Goal: Check status: Check status

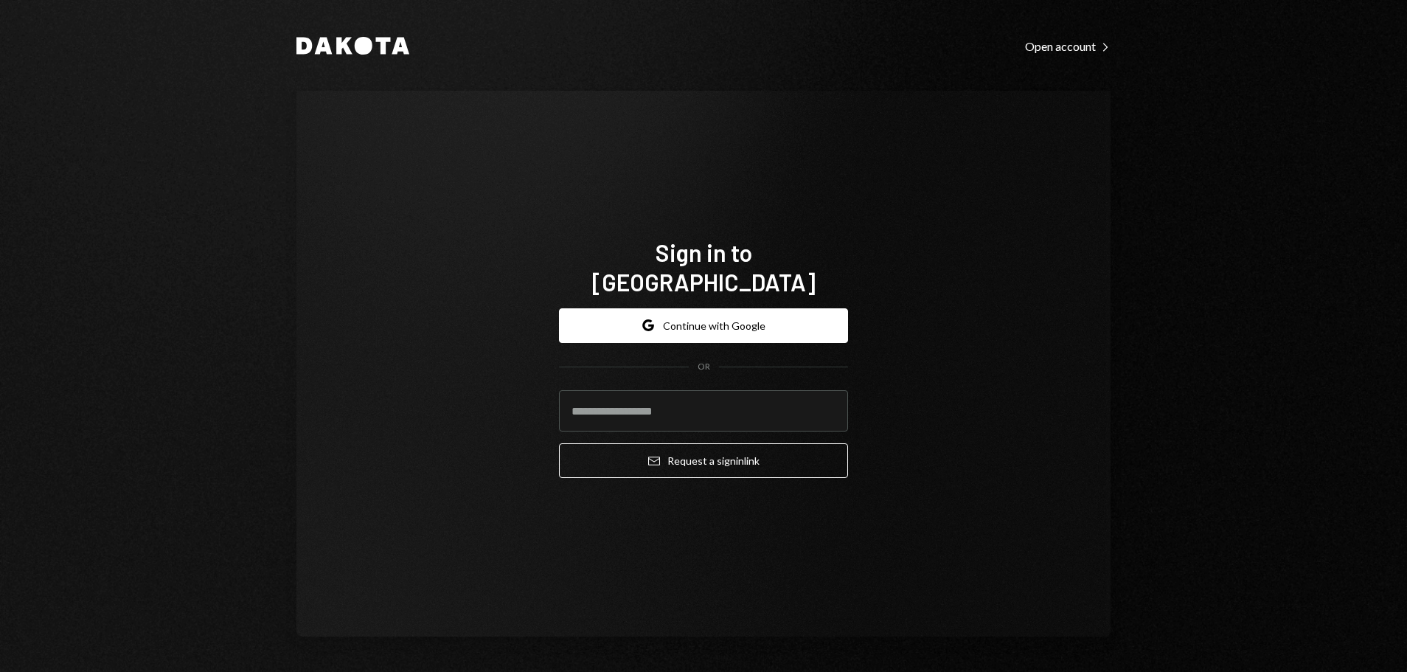
type input "**********"
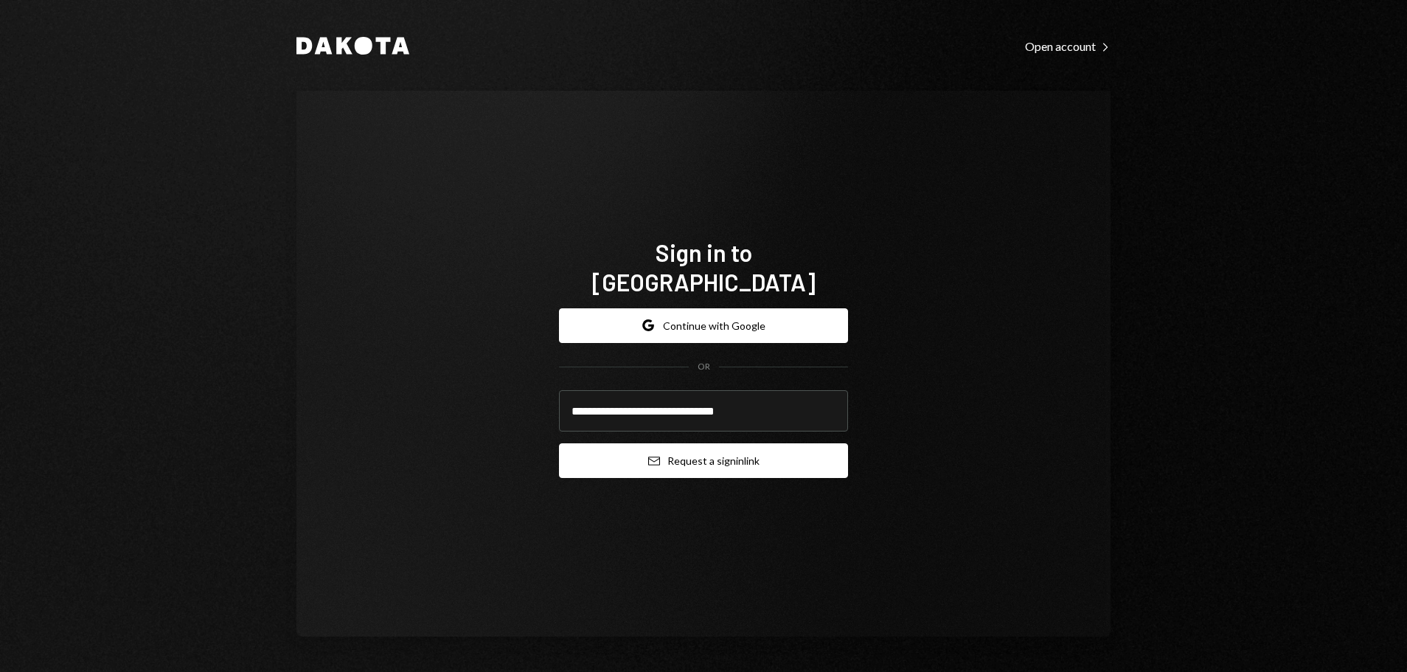
click at [663, 443] on button "Email Request a sign in link" at bounding box center [703, 460] width 289 height 35
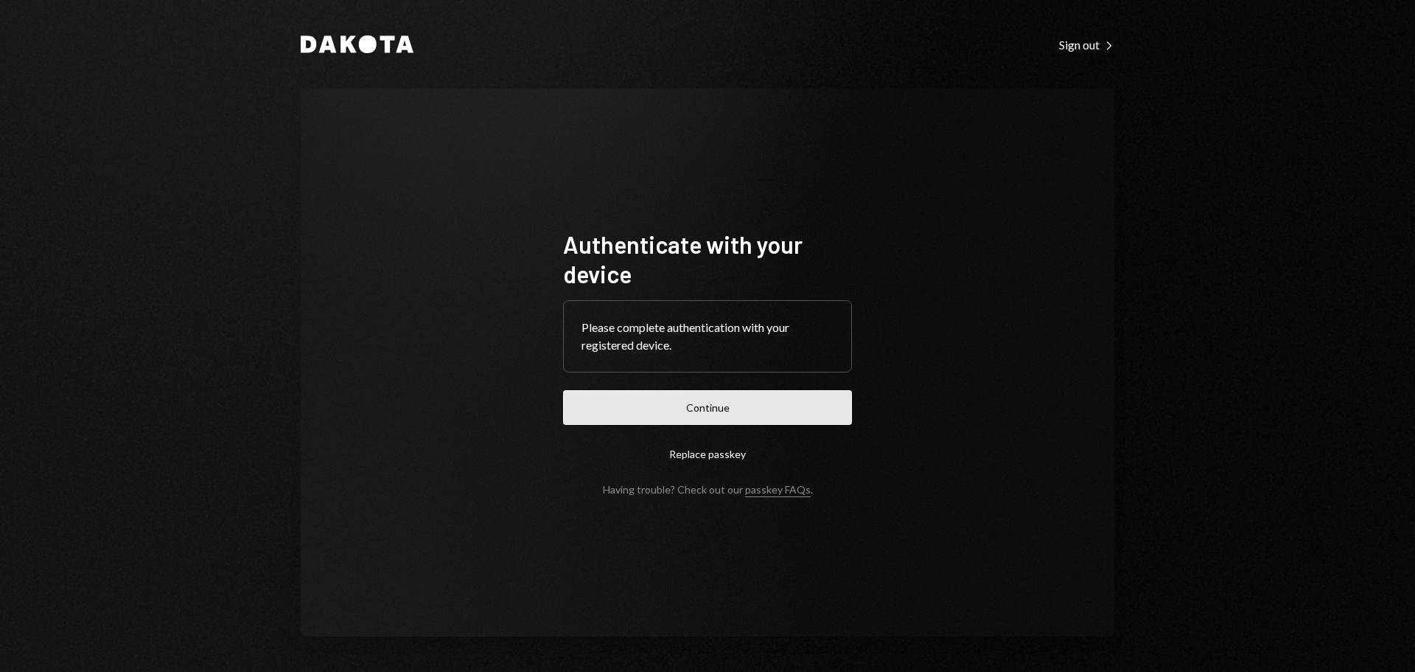
click at [771, 410] on button "Continue" at bounding box center [707, 407] width 289 height 35
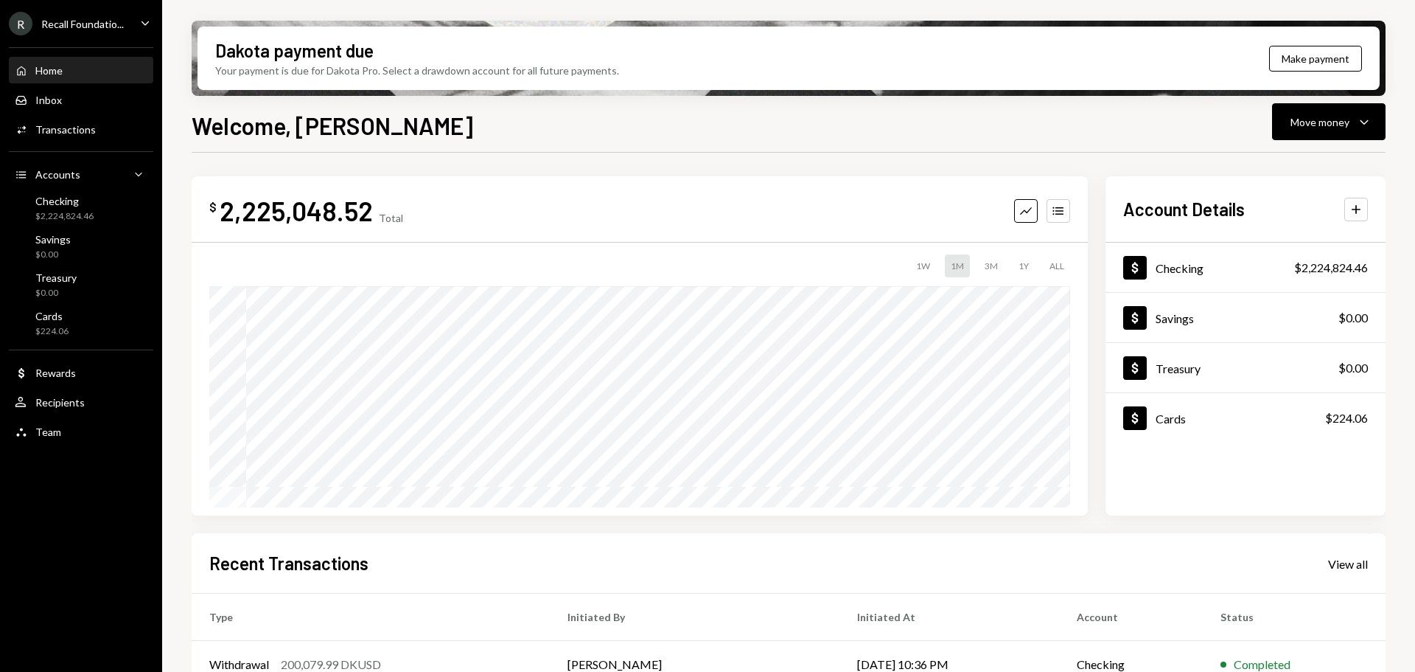
click at [80, 19] on div "Recall Foundatio..." at bounding box center [82, 24] width 83 height 13
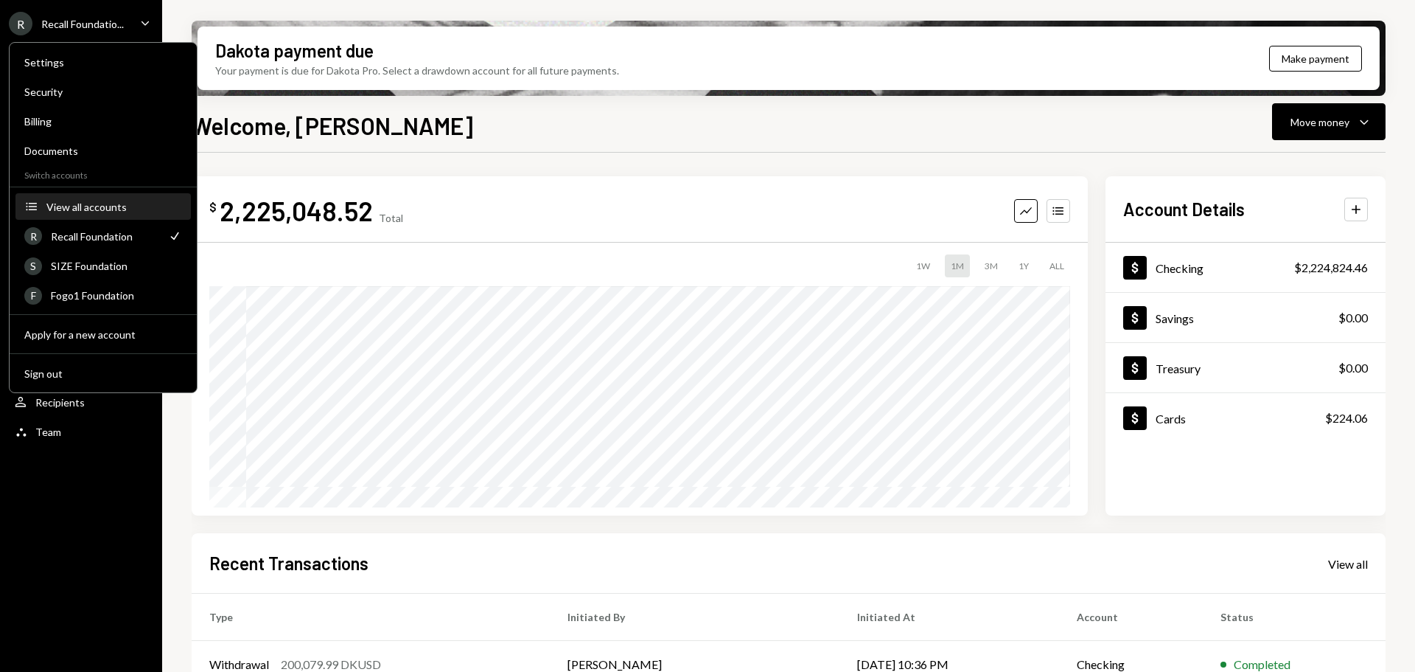
click at [86, 201] on div "View all accounts" at bounding box center [114, 207] width 136 height 13
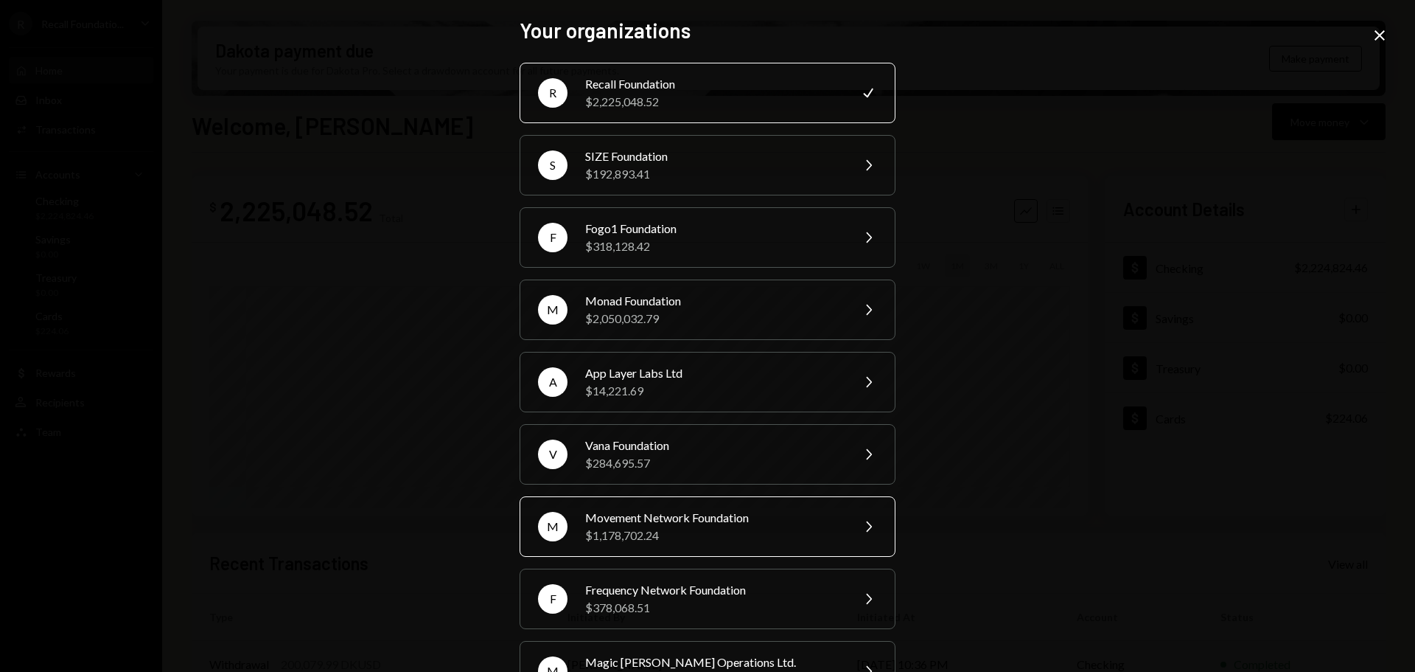
drag, startPoint x: 675, startPoint y: 529, endPoint x: 638, endPoint y: 520, distance: 37.9
click at [675, 529] on div "$1,178,702.24" at bounding box center [713, 535] width 257 height 18
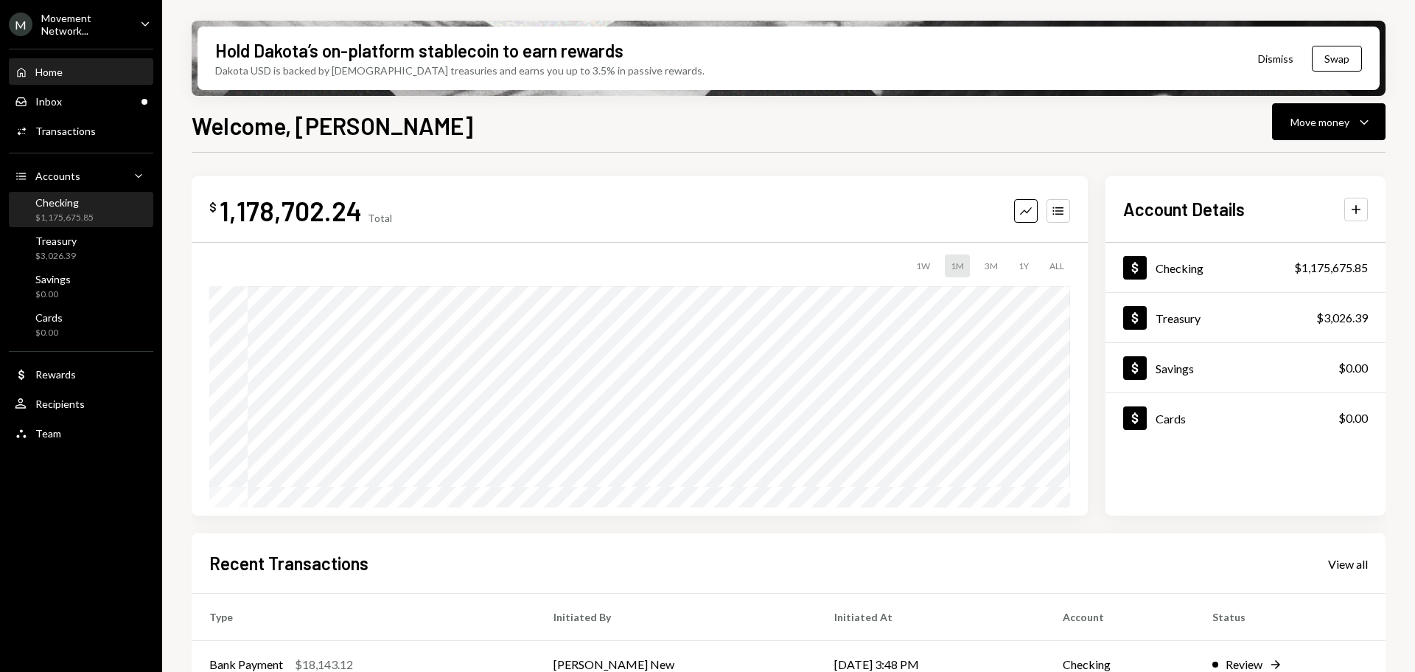
drag, startPoint x: 69, startPoint y: 220, endPoint x: 77, endPoint y: 222, distance: 7.7
click at [69, 220] on div "$1,175,675.85" at bounding box center [64, 218] width 58 height 13
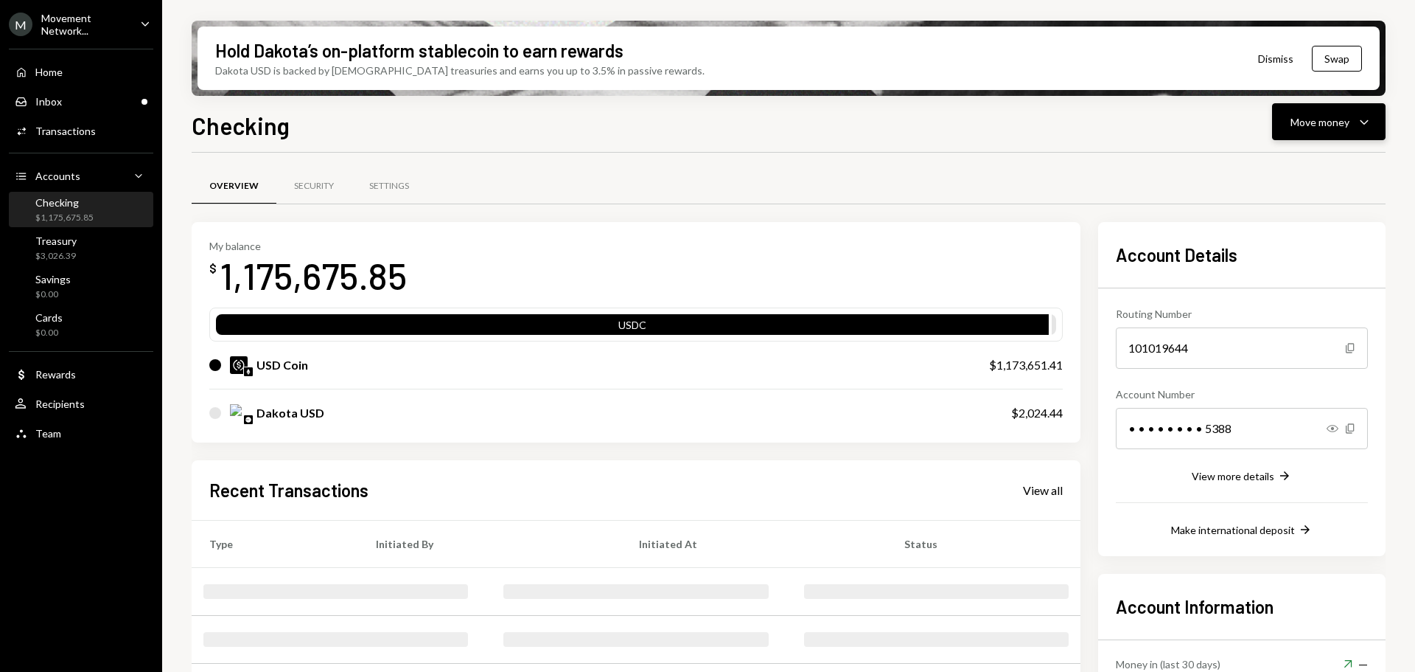
click at [1354, 121] on div "Move money Caret Down" at bounding box center [1329, 122] width 77 height 18
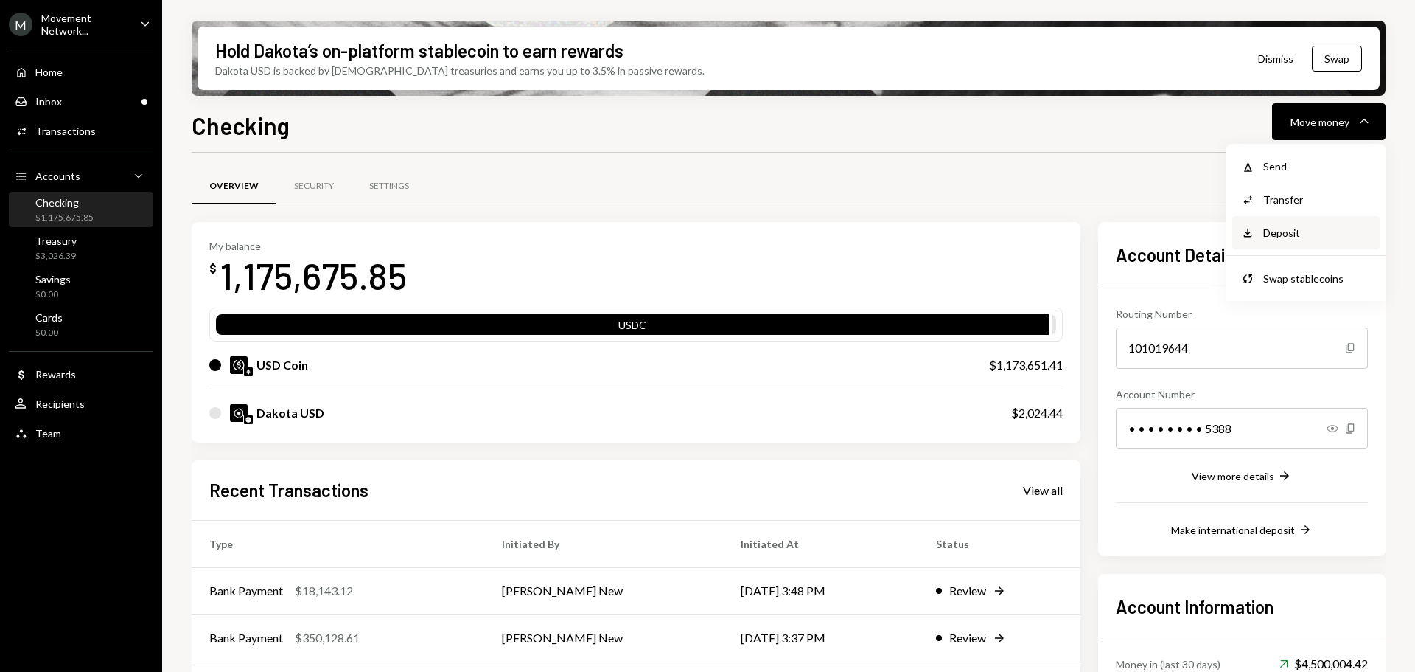
click at [1291, 234] on div "Deposit" at bounding box center [1318, 232] width 108 height 15
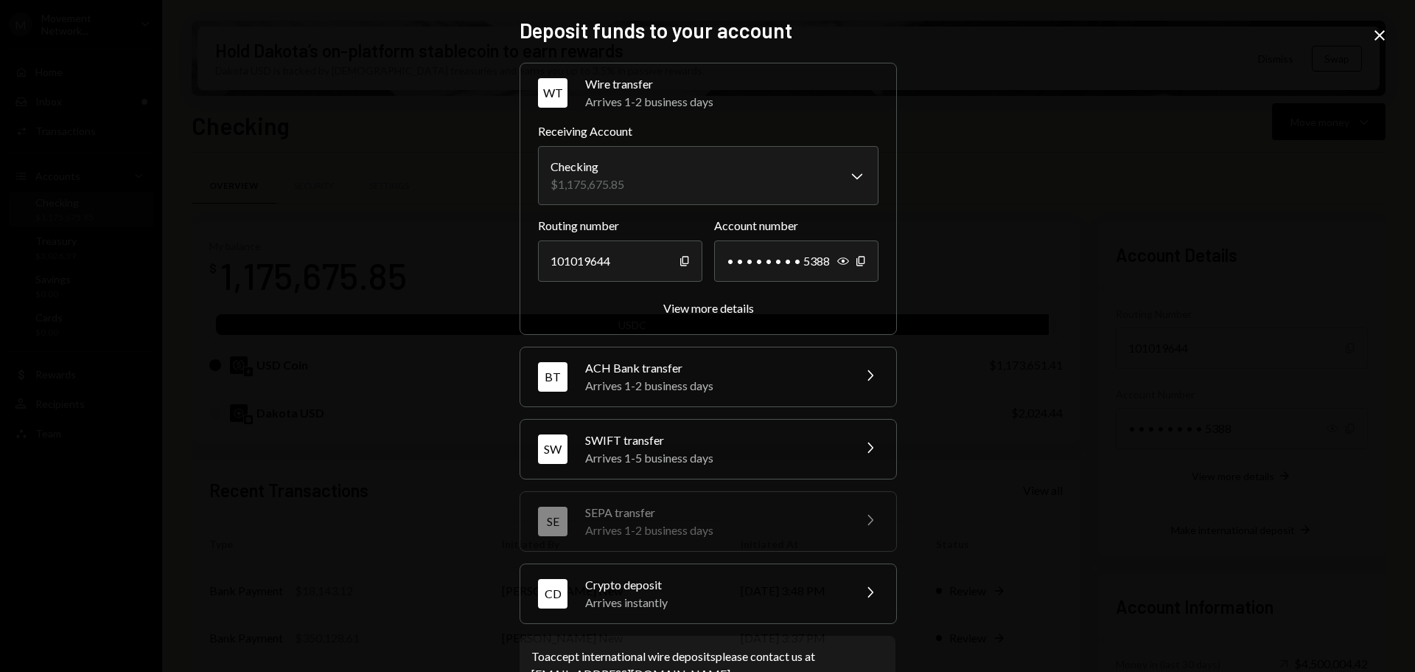
click at [1379, 36] on icon at bounding box center [1380, 35] width 10 height 10
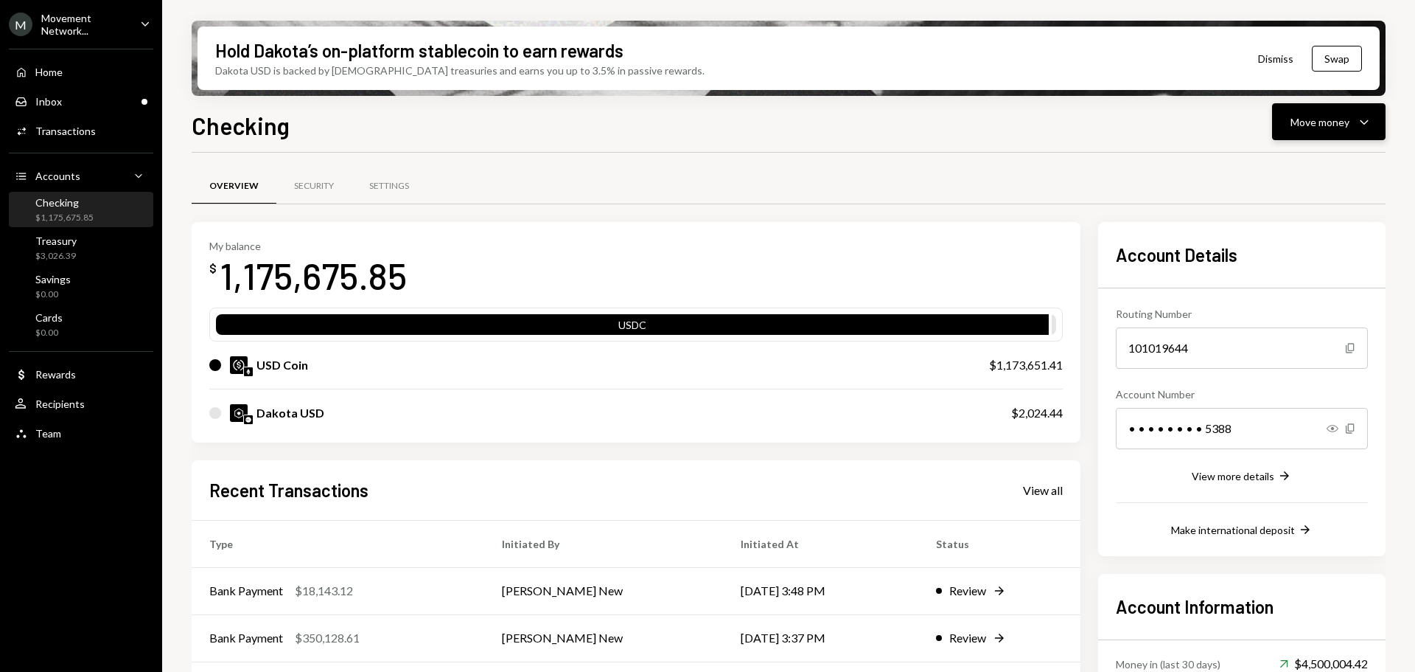
click at [1346, 125] on div "Move money" at bounding box center [1320, 121] width 59 height 15
click at [1306, 229] on div "Deposit" at bounding box center [1318, 232] width 108 height 15
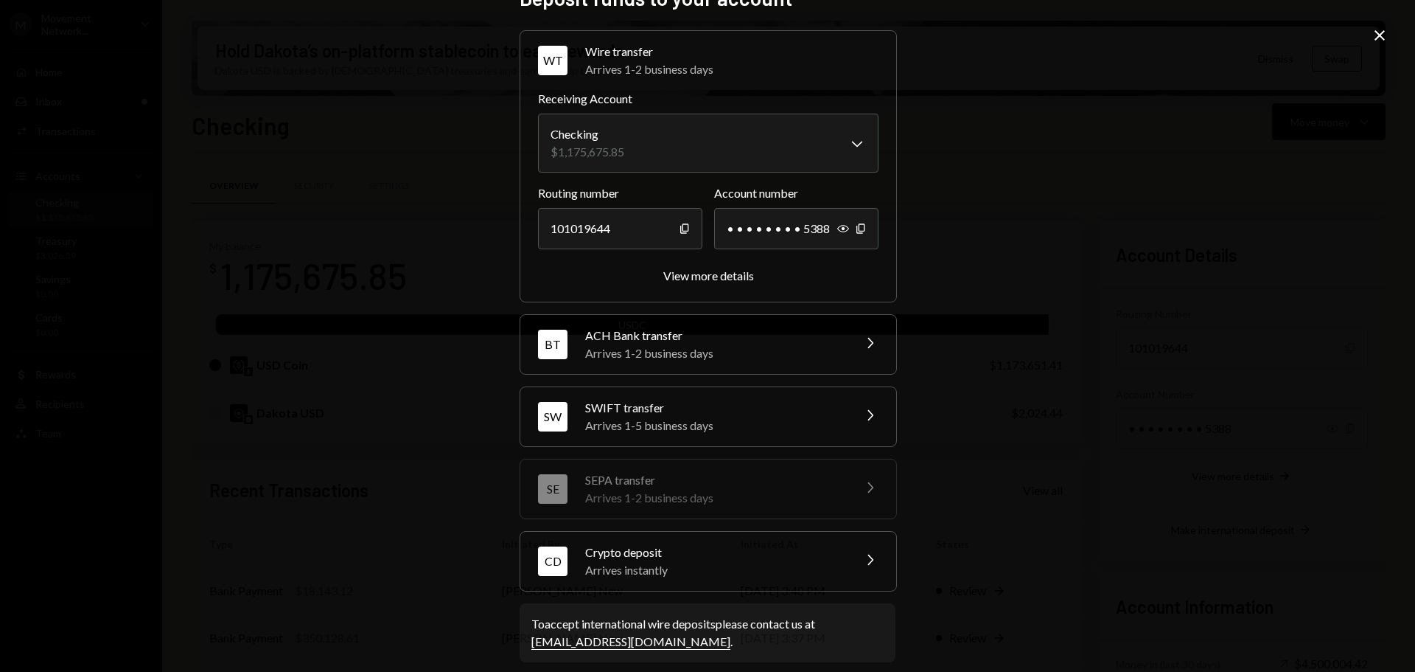
scroll to position [46, 0]
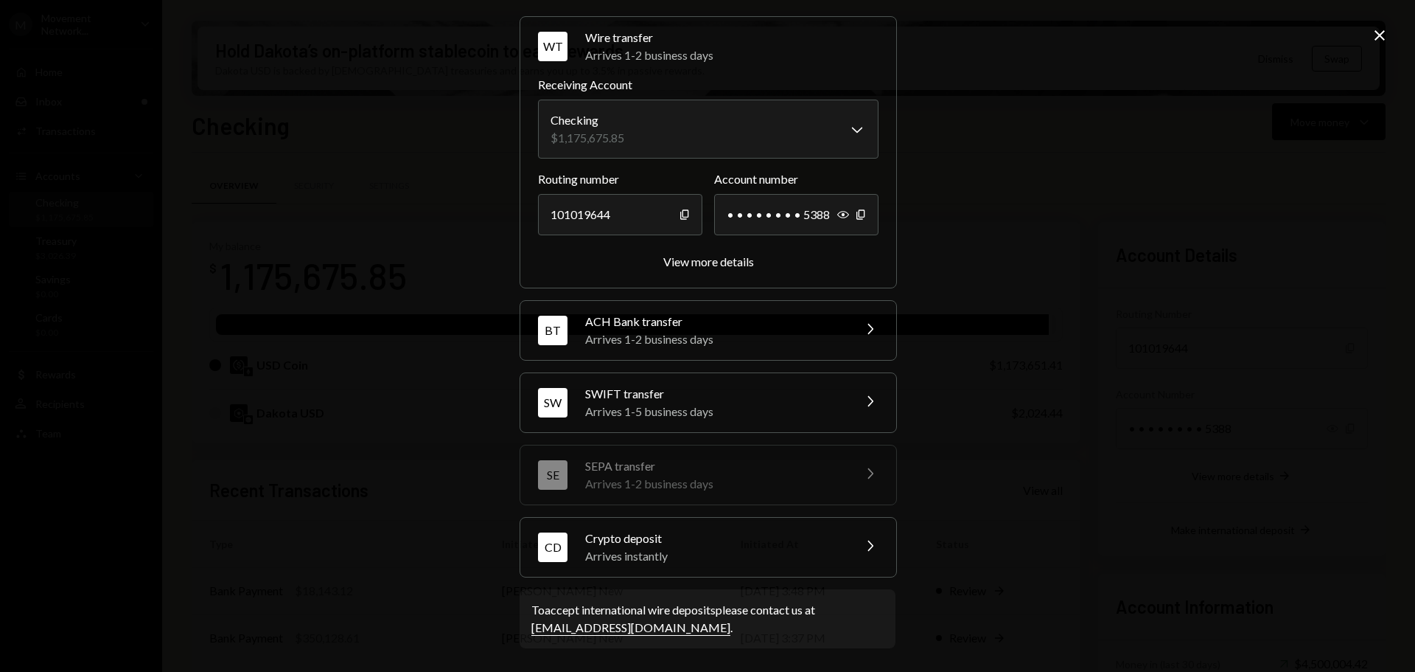
click at [722, 553] on div "Arrives instantly" at bounding box center [714, 556] width 258 height 18
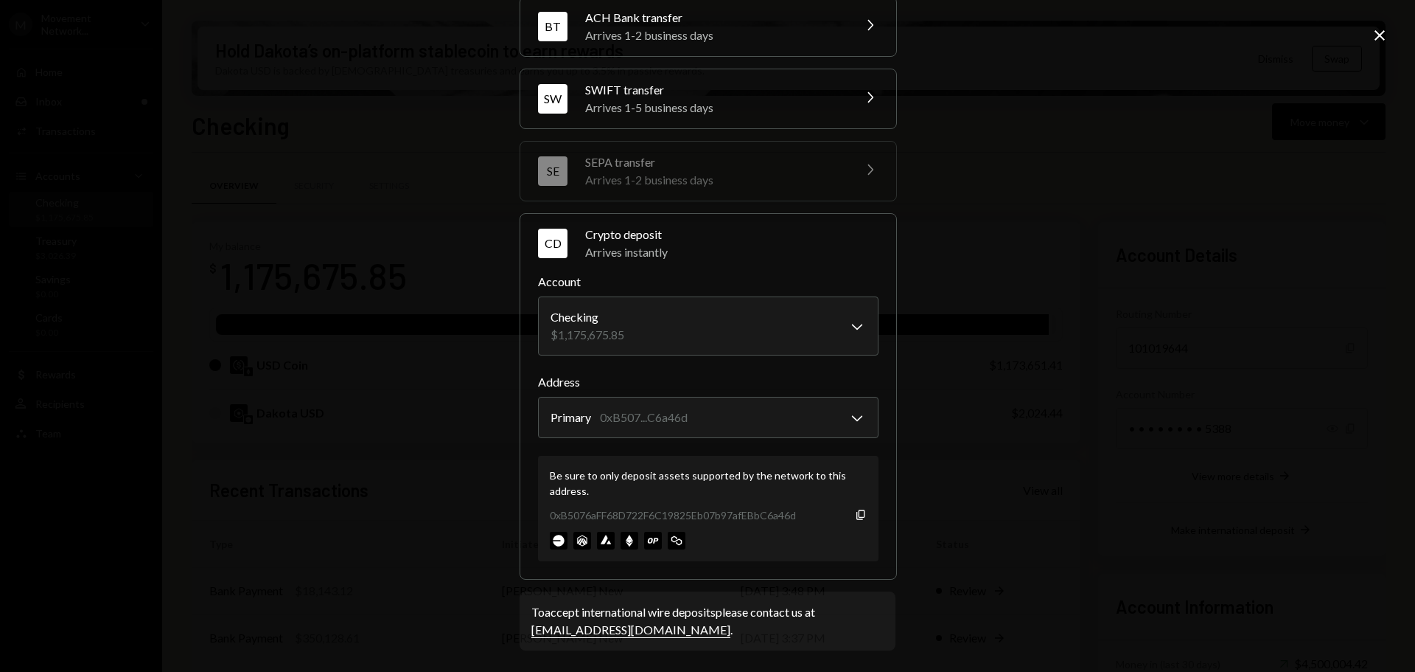
scroll to position [141, 0]
click at [856, 512] on icon "Copy" at bounding box center [861, 512] width 12 height 12
click at [1087, 289] on div "**********" at bounding box center [707, 336] width 1415 height 672
click at [1376, 37] on icon "Close" at bounding box center [1380, 36] width 18 height 18
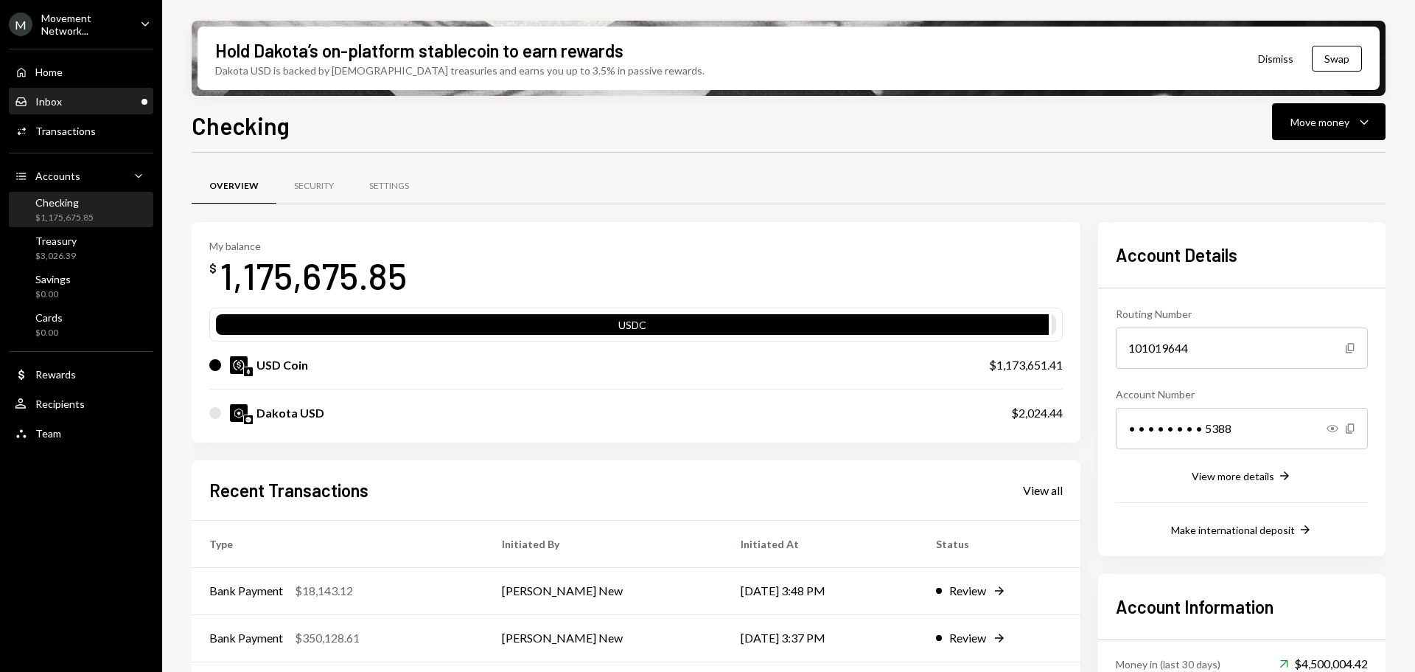
click at [79, 100] on div "Inbox Inbox" at bounding box center [81, 101] width 133 height 13
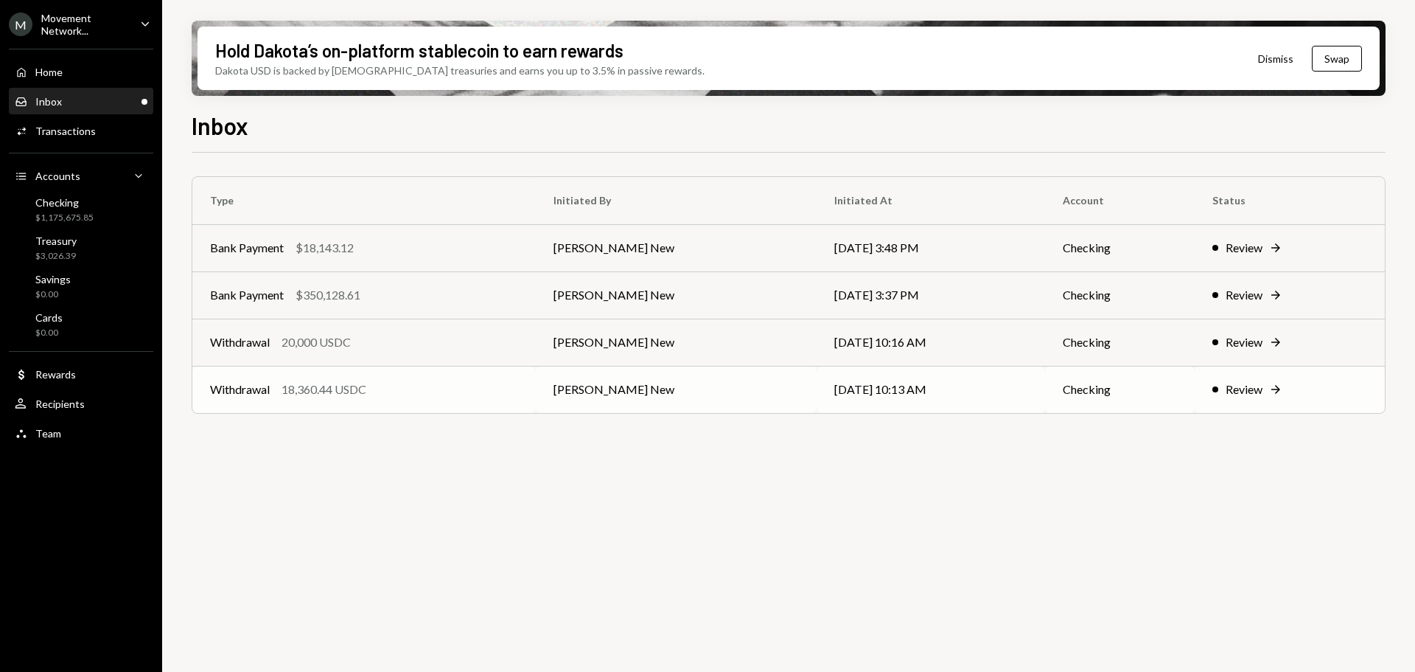
click at [385, 393] on div "Withdrawal 18,360.44 USDC" at bounding box center [364, 389] width 308 height 18
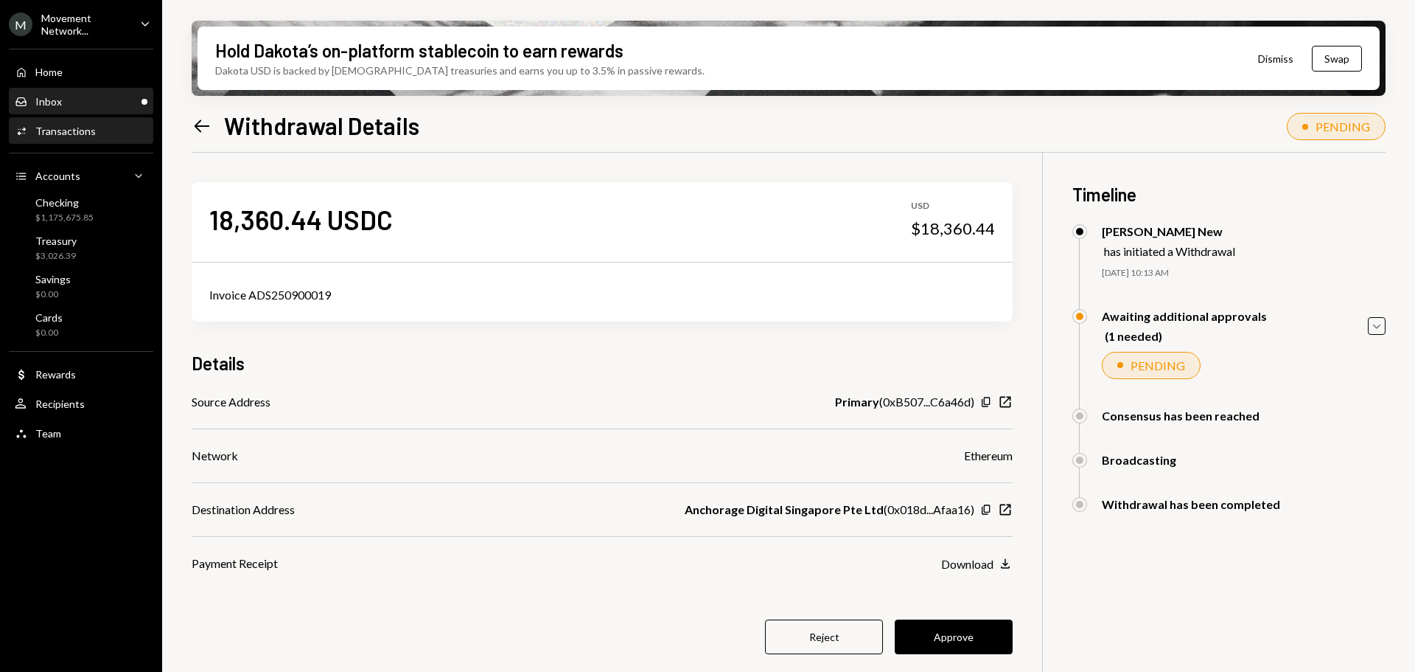
click at [70, 104] on div "Inbox Inbox" at bounding box center [81, 101] width 133 height 13
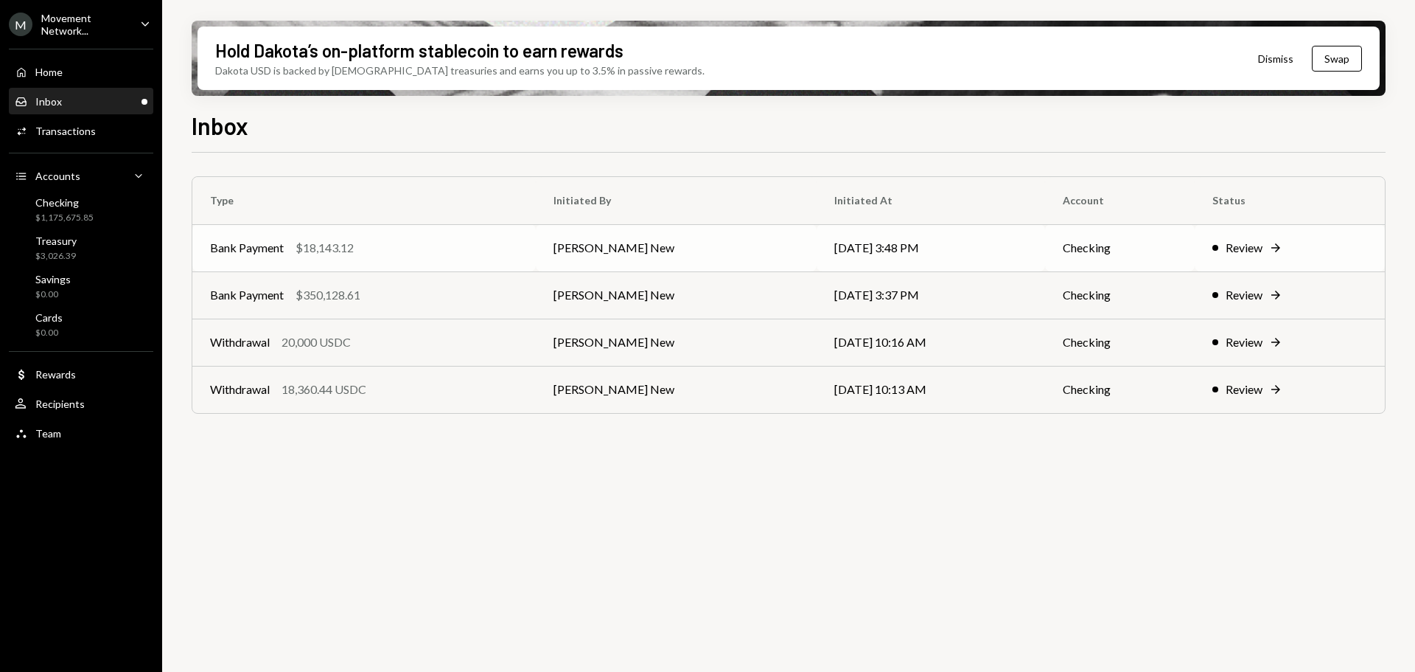
click at [330, 249] on div "$18,143.12" at bounding box center [325, 248] width 58 height 18
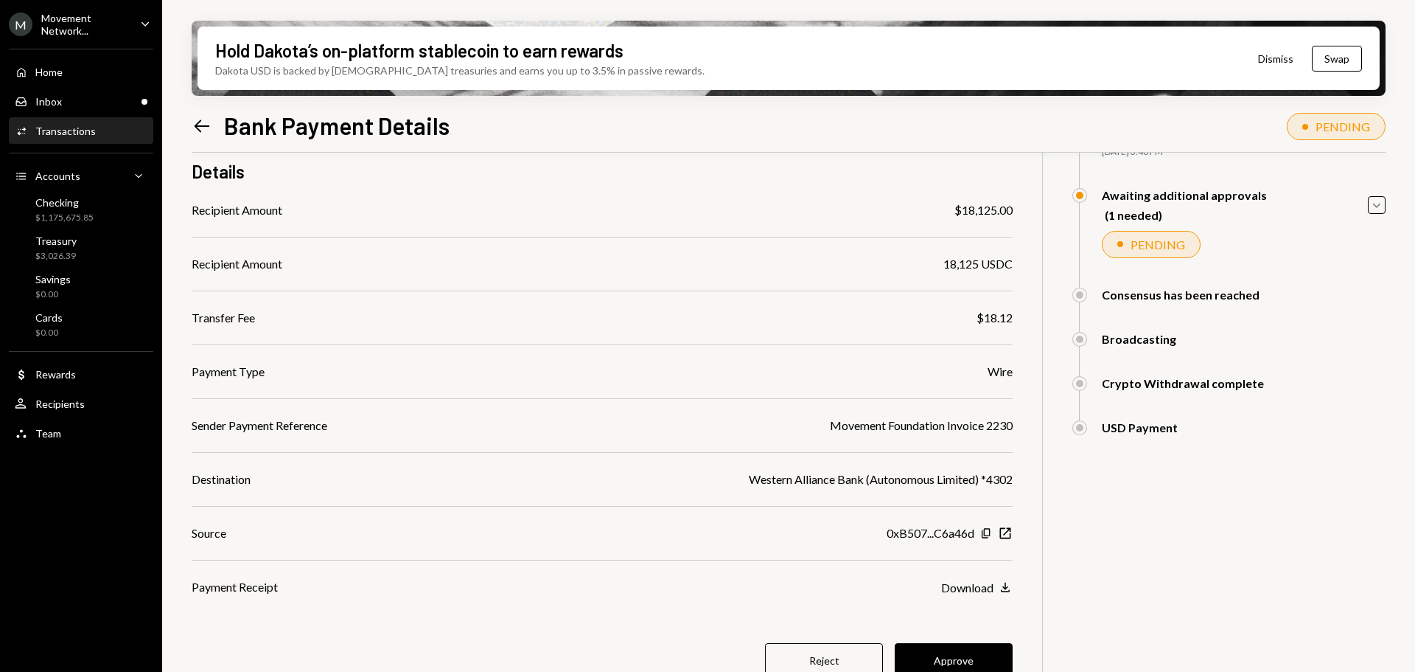
scroll to position [139, 0]
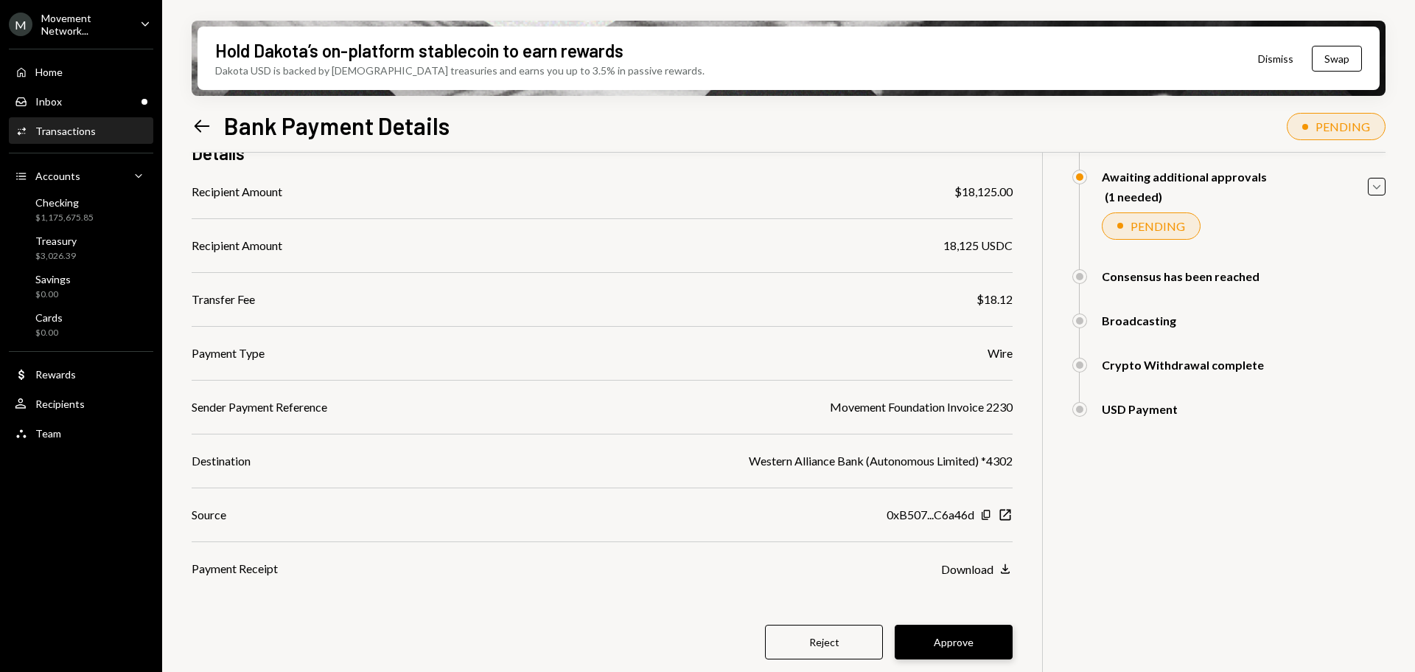
click at [973, 635] on button "Approve" at bounding box center [954, 641] width 118 height 35
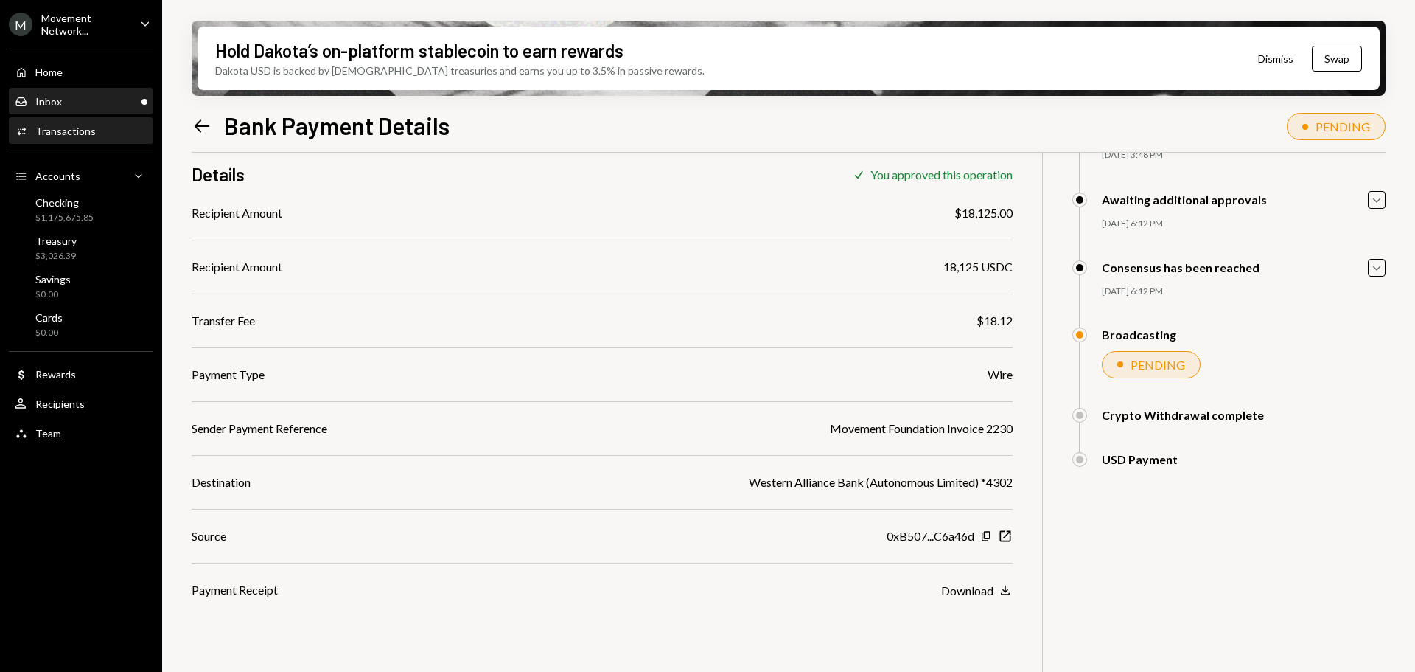
click at [94, 100] on div "Inbox Inbox" at bounding box center [81, 101] width 133 height 13
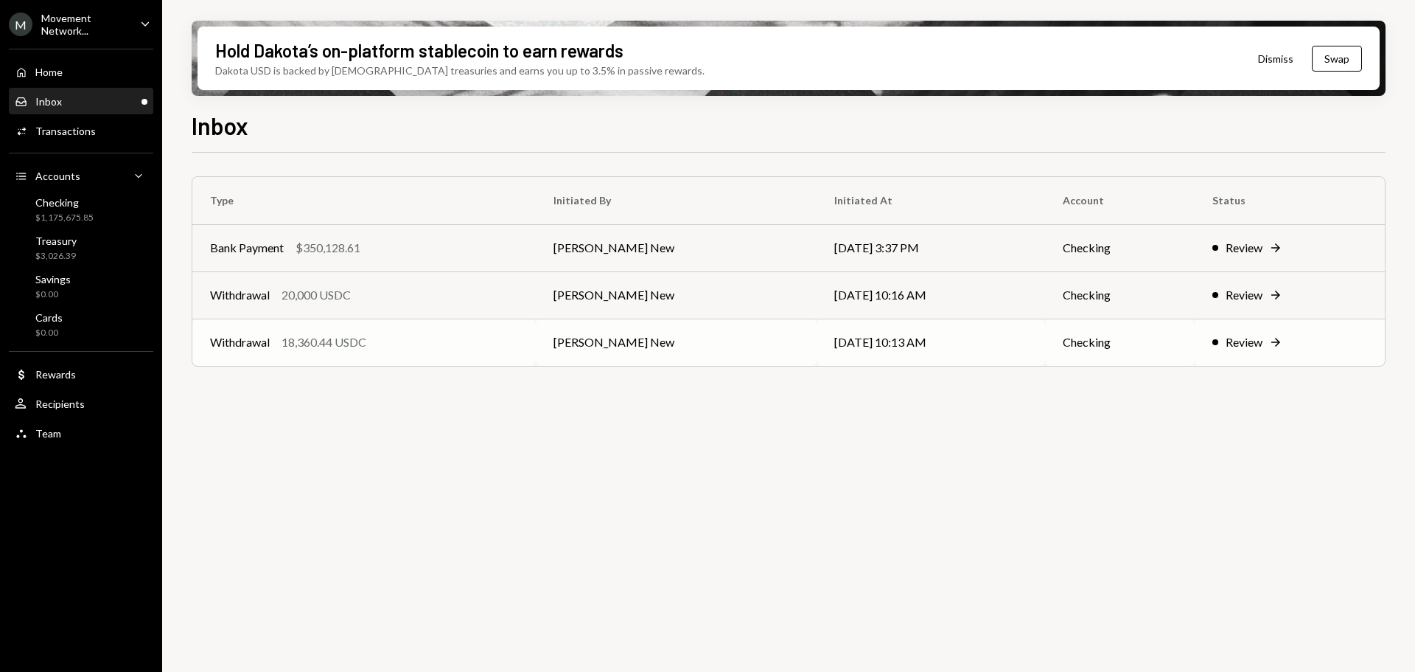
click at [413, 349] on div "Withdrawal 18,360.44 USDC" at bounding box center [364, 342] width 308 height 18
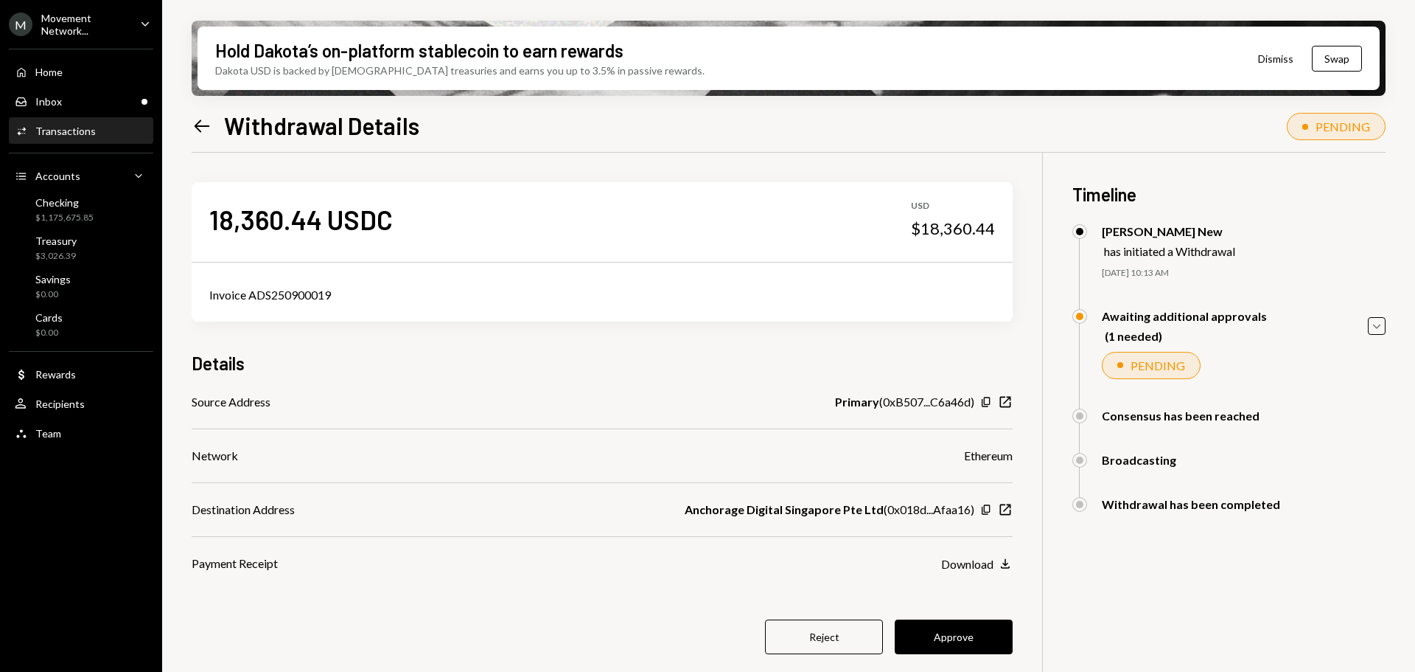
drag, startPoint x: 943, startPoint y: 641, endPoint x: 936, endPoint y: 587, distance: 54.2
click at [943, 640] on button "Approve" at bounding box center [954, 636] width 118 height 35
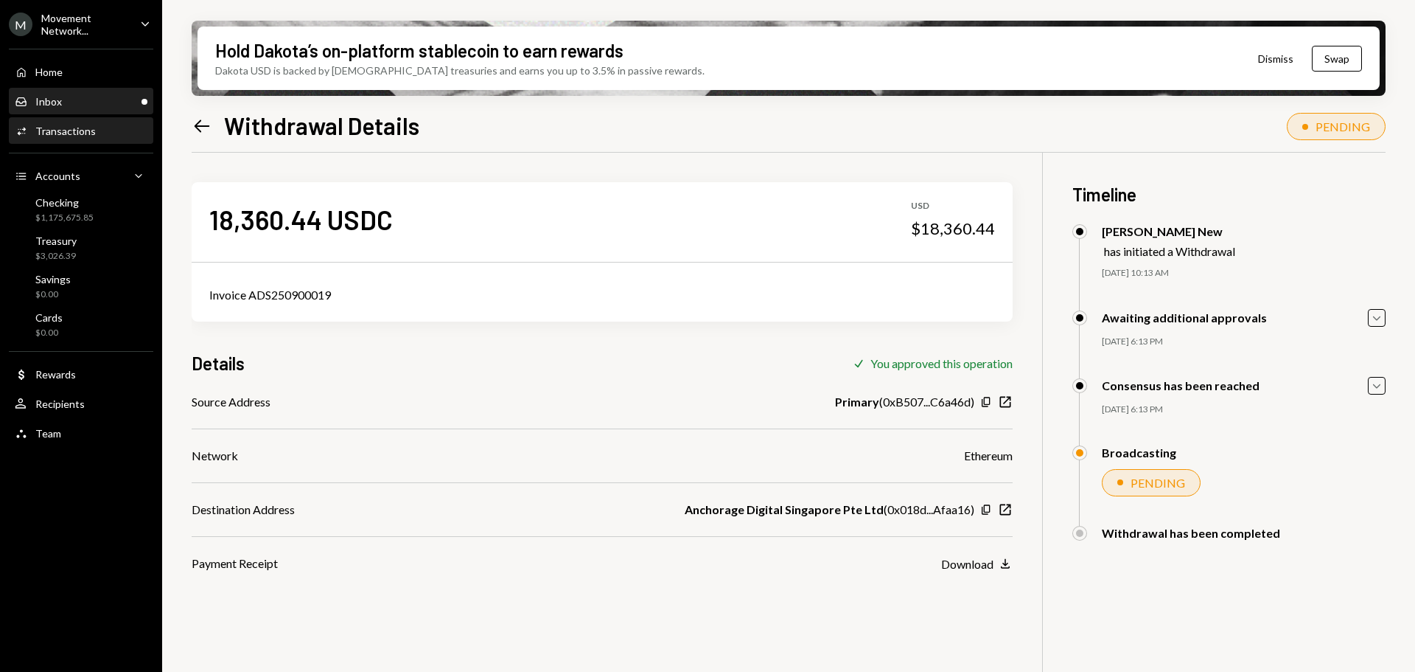
click at [81, 102] on div "Inbox Inbox" at bounding box center [81, 101] width 133 height 13
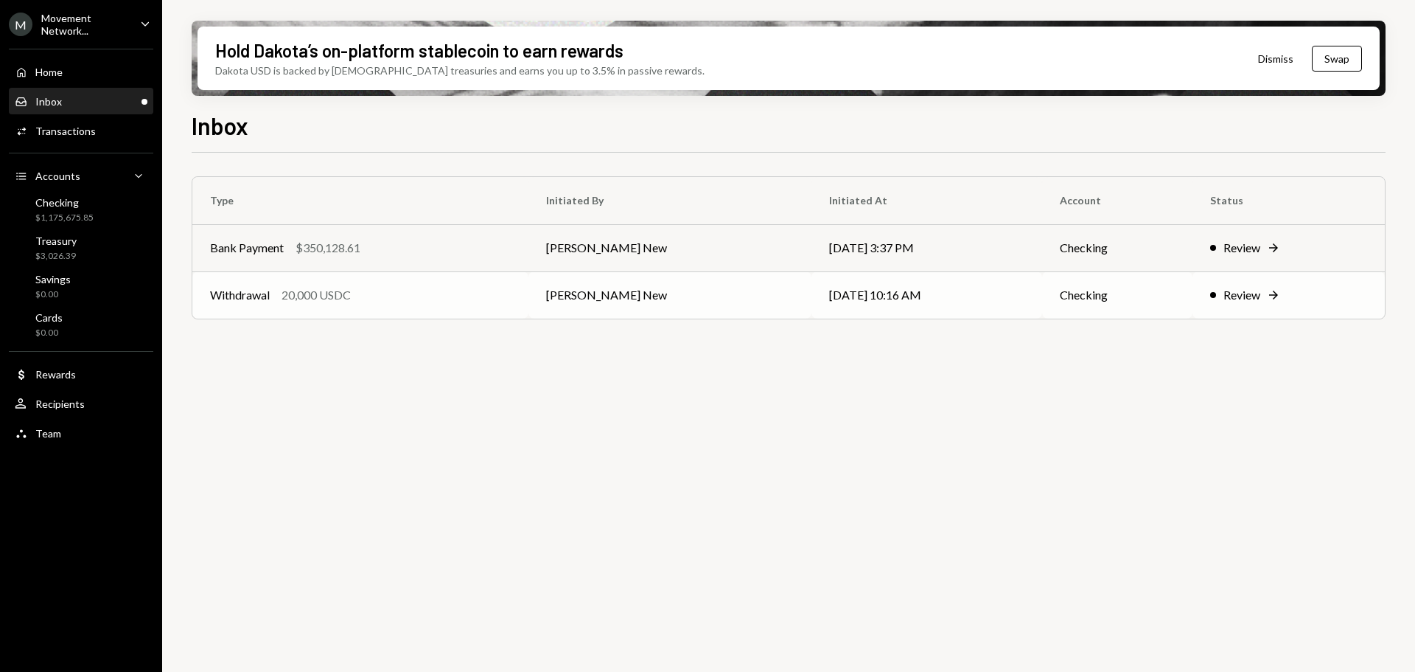
click at [390, 306] on td "Withdrawal 20,000 USDC" at bounding box center [360, 294] width 336 height 47
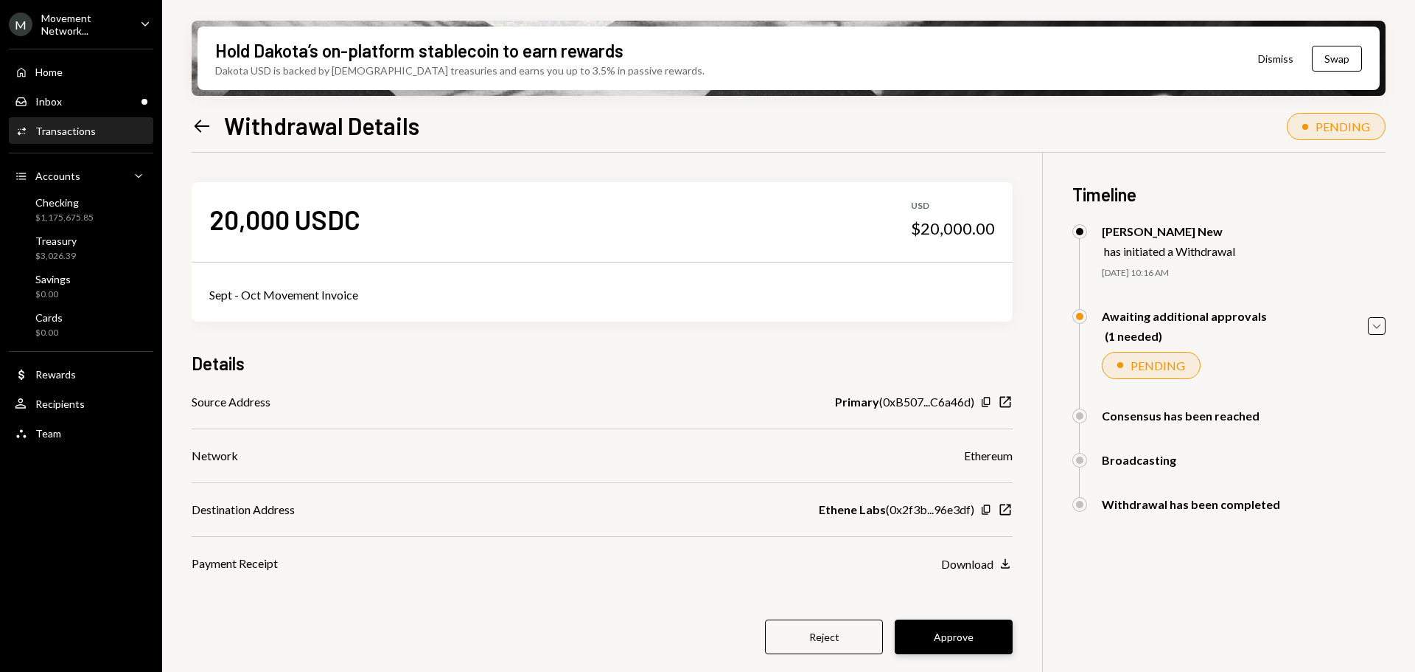
click at [951, 630] on button "Approve" at bounding box center [954, 636] width 118 height 35
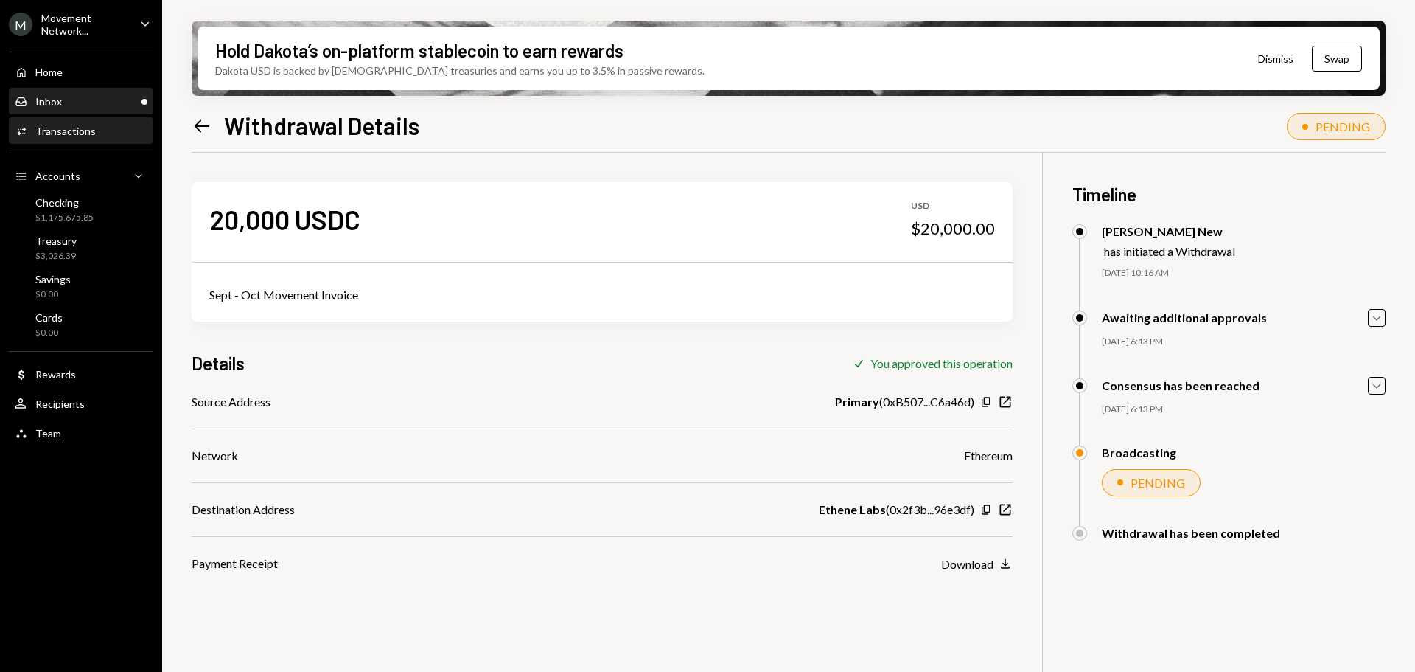
click at [86, 106] on div "Inbox Inbox" at bounding box center [81, 101] width 133 height 13
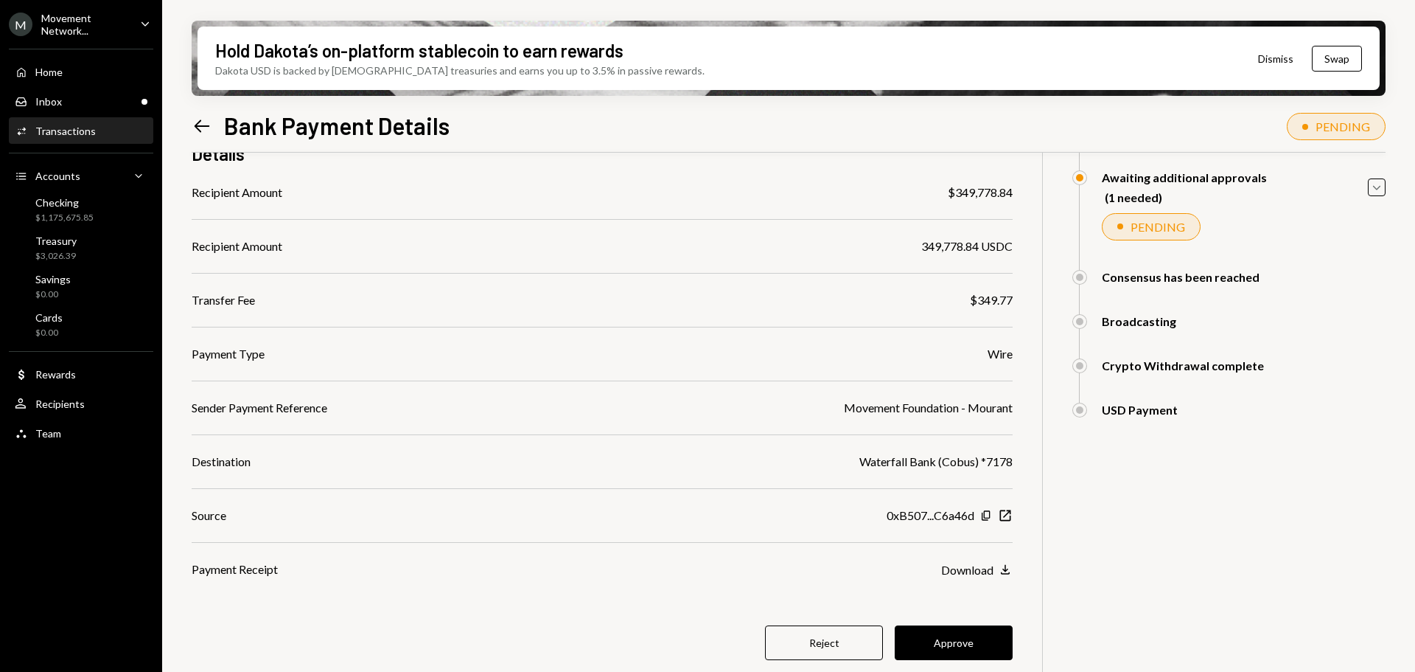
scroll to position [139, 0]
click at [966, 633] on button "Approve" at bounding box center [954, 641] width 118 height 35
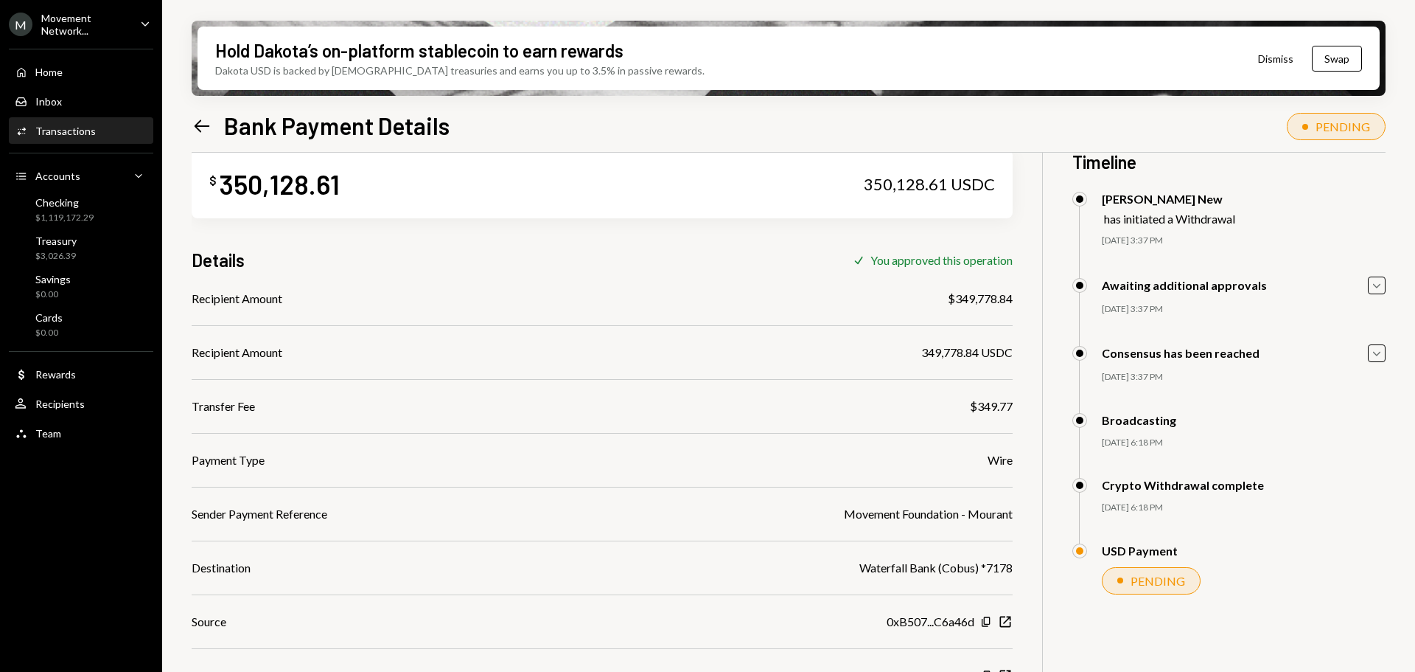
scroll to position [0, 0]
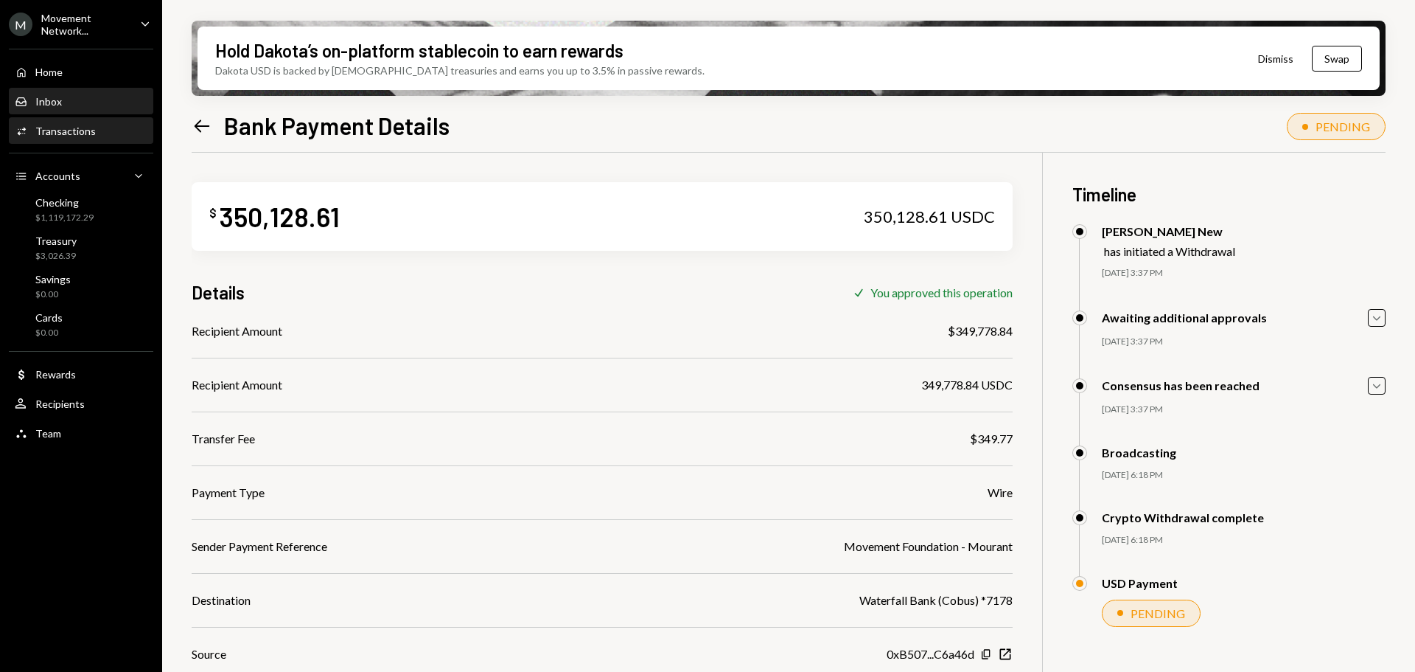
click at [64, 106] on div "Inbox Inbox" at bounding box center [81, 101] width 133 height 13
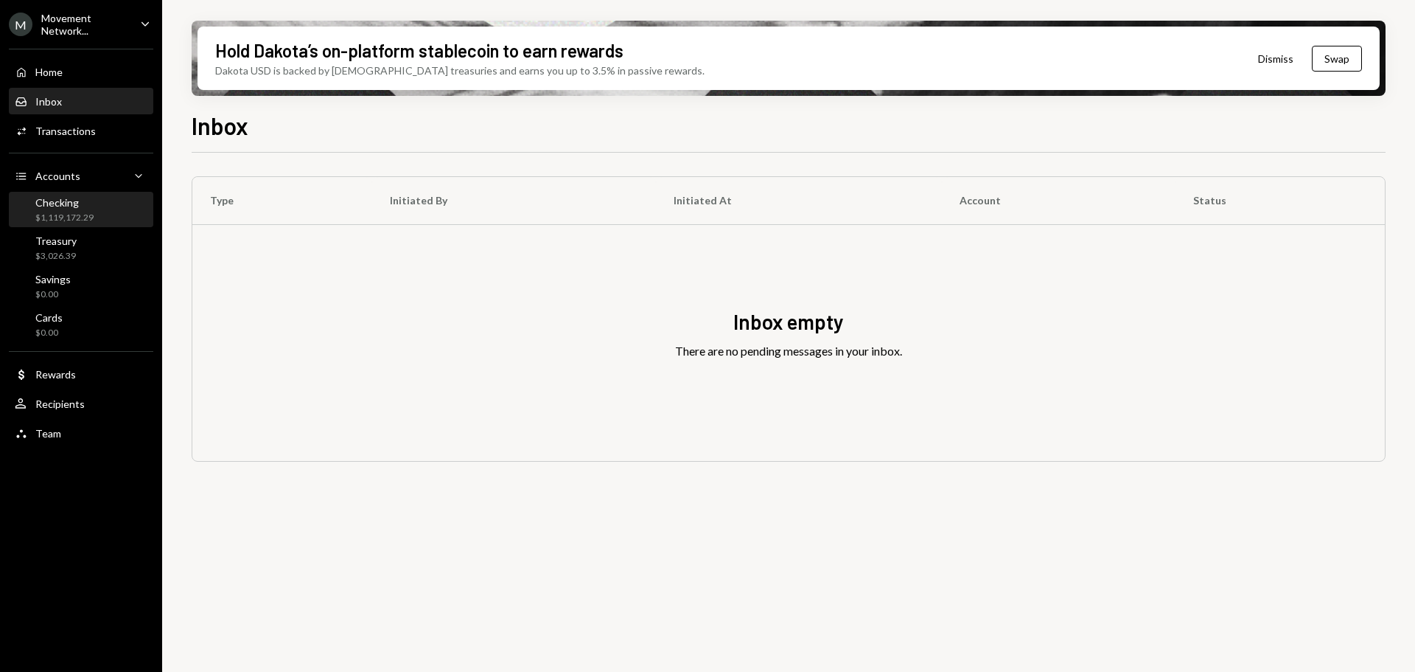
click at [108, 212] on div "Checking $1,119,172.29" at bounding box center [81, 210] width 133 height 28
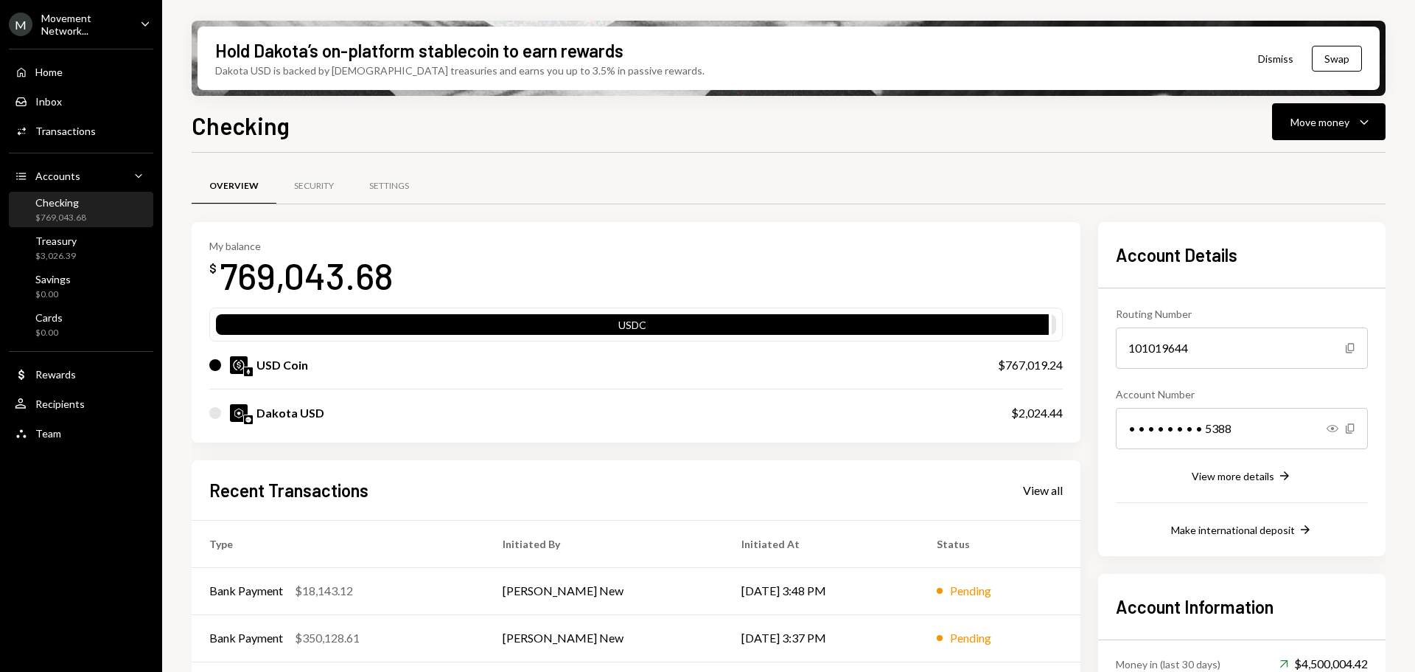
click at [49, 206] on div "Checking" at bounding box center [60, 202] width 51 height 13
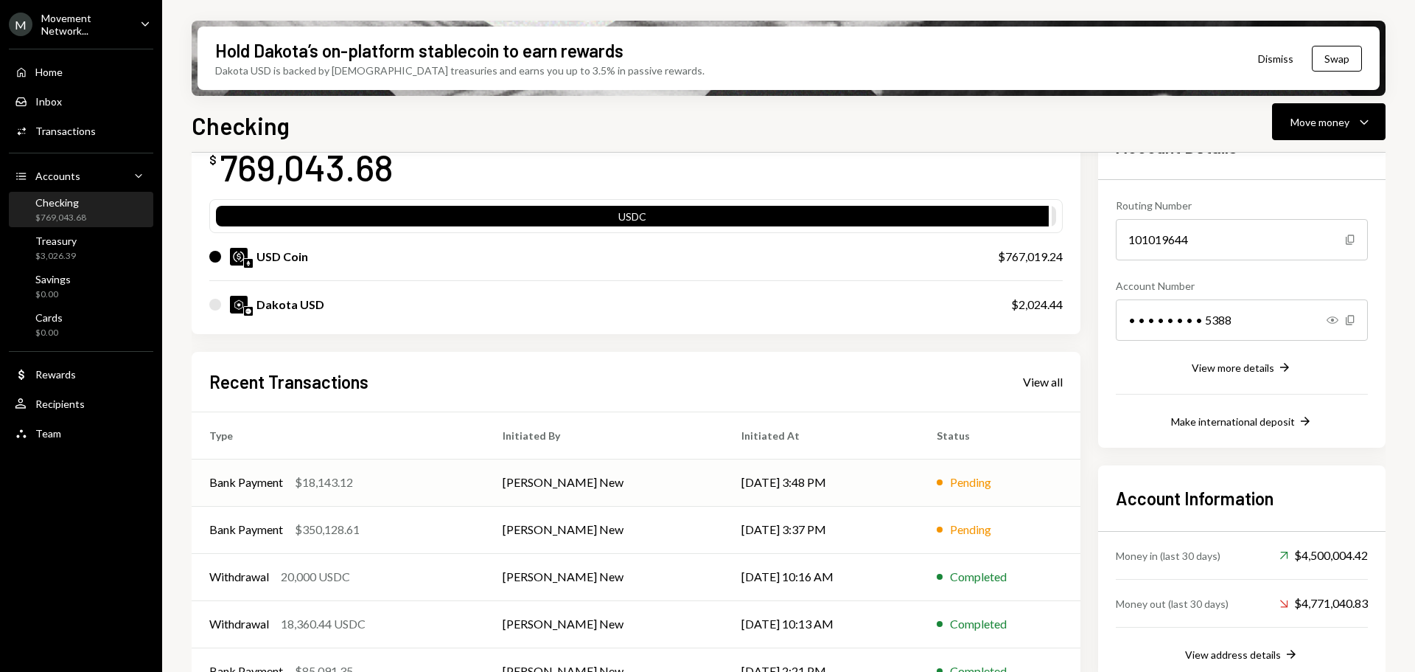
scroll to position [144, 0]
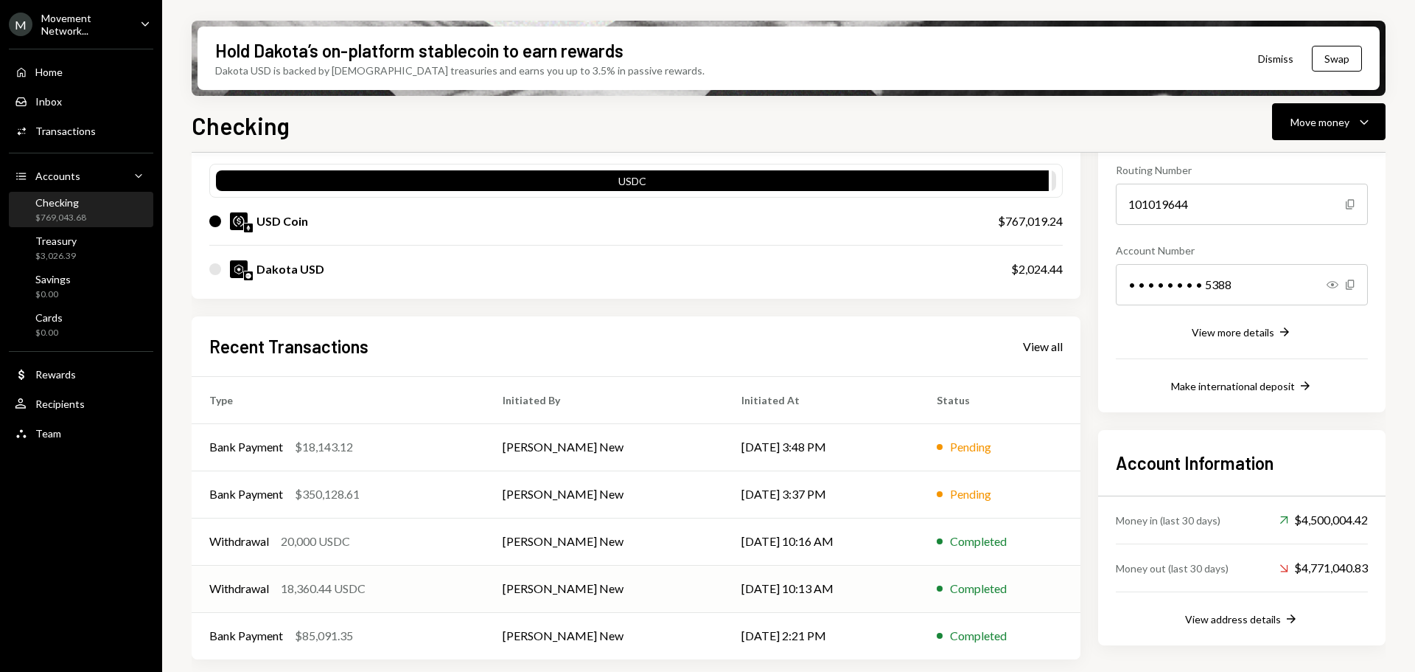
click at [400, 585] on div "Withdrawal 18,360.44 USDC" at bounding box center [338, 588] width 258 height 18
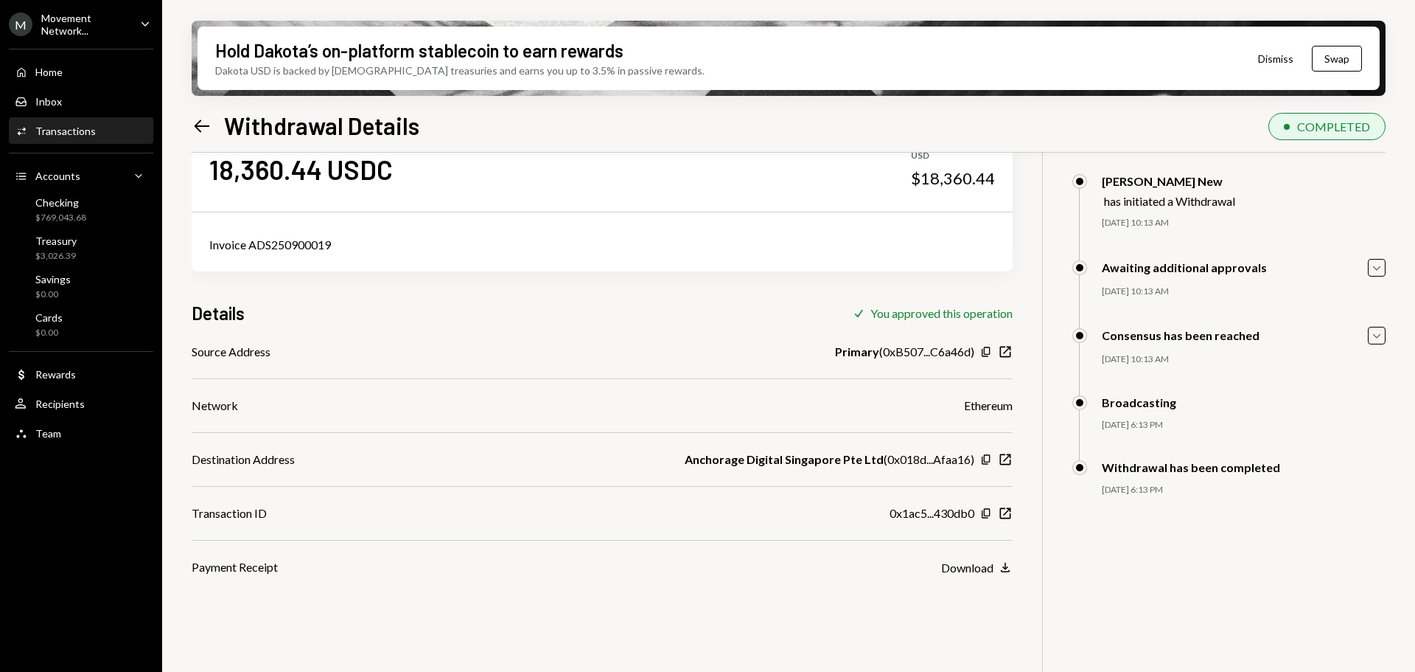
scroll to position [118, 0]
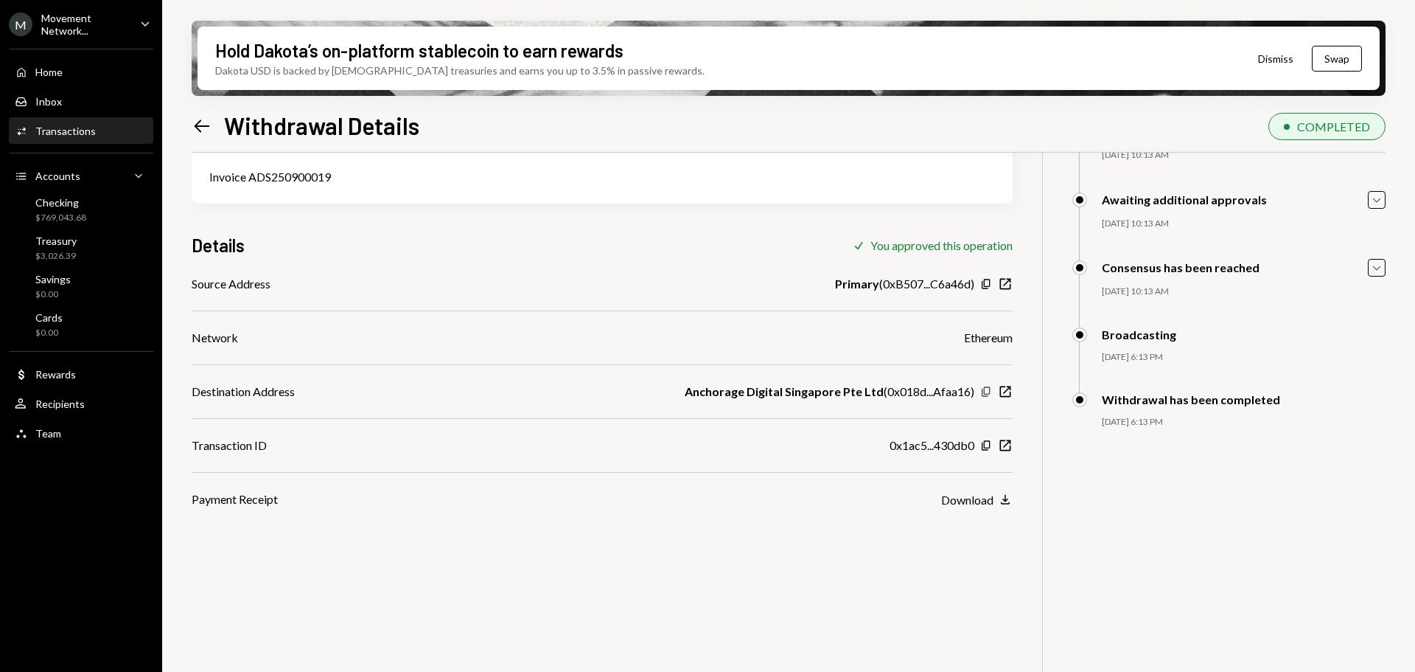
click at [984, 391] on icon "button" at bounding box center [986, 391] width 8 height 10
click at [1011, 394] on icon "button" at bounding box center [1005, 391] width 11 height 11
click at [90, 206] on div "Checking $769,043.68" at bounding box center [81, 210] width 133 height 28
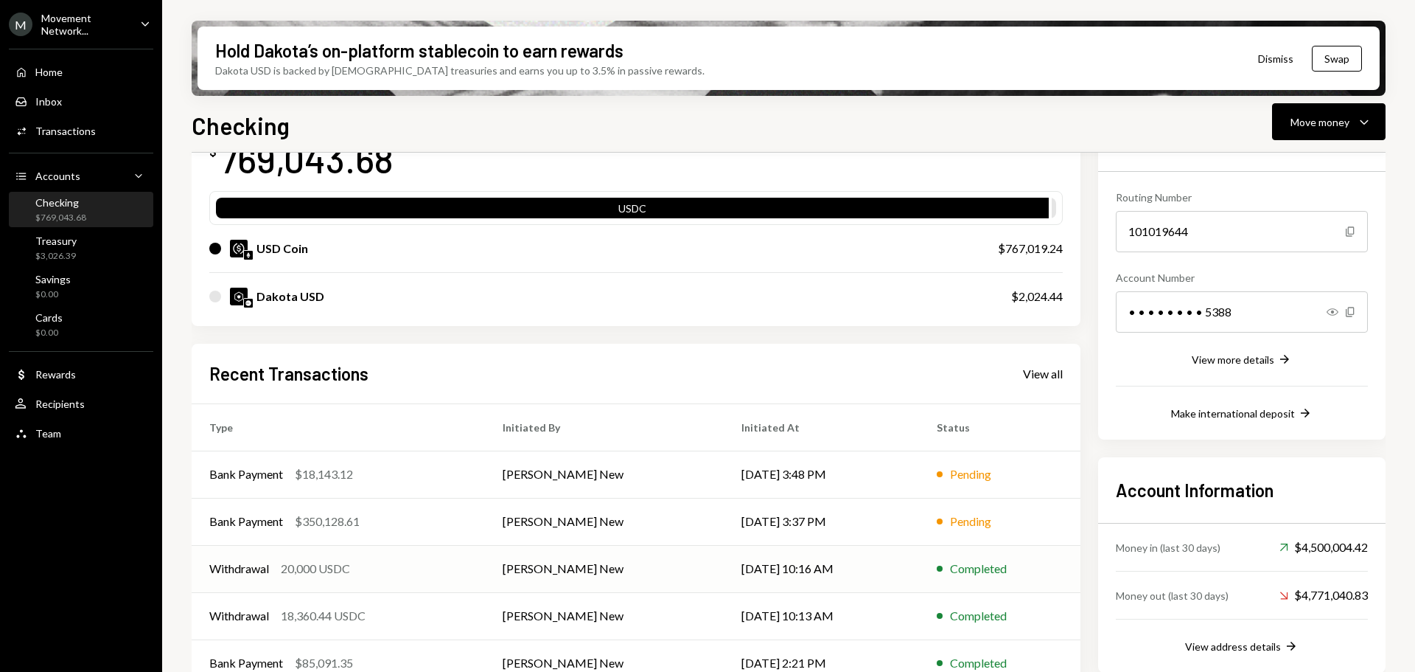
scroll to position [144, 0]
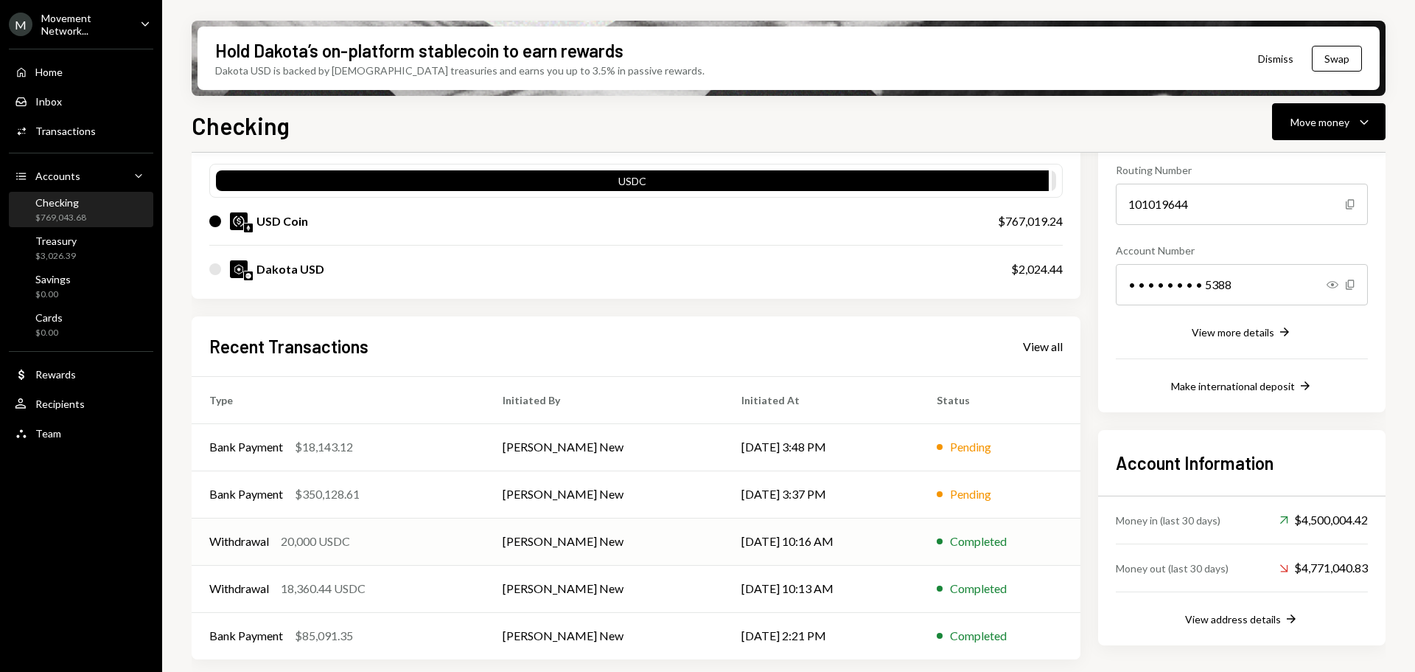
click at [414, 545] on div "Withdrawal 20,000 USDC" at bounding box center [338, 541] width 258 height 18
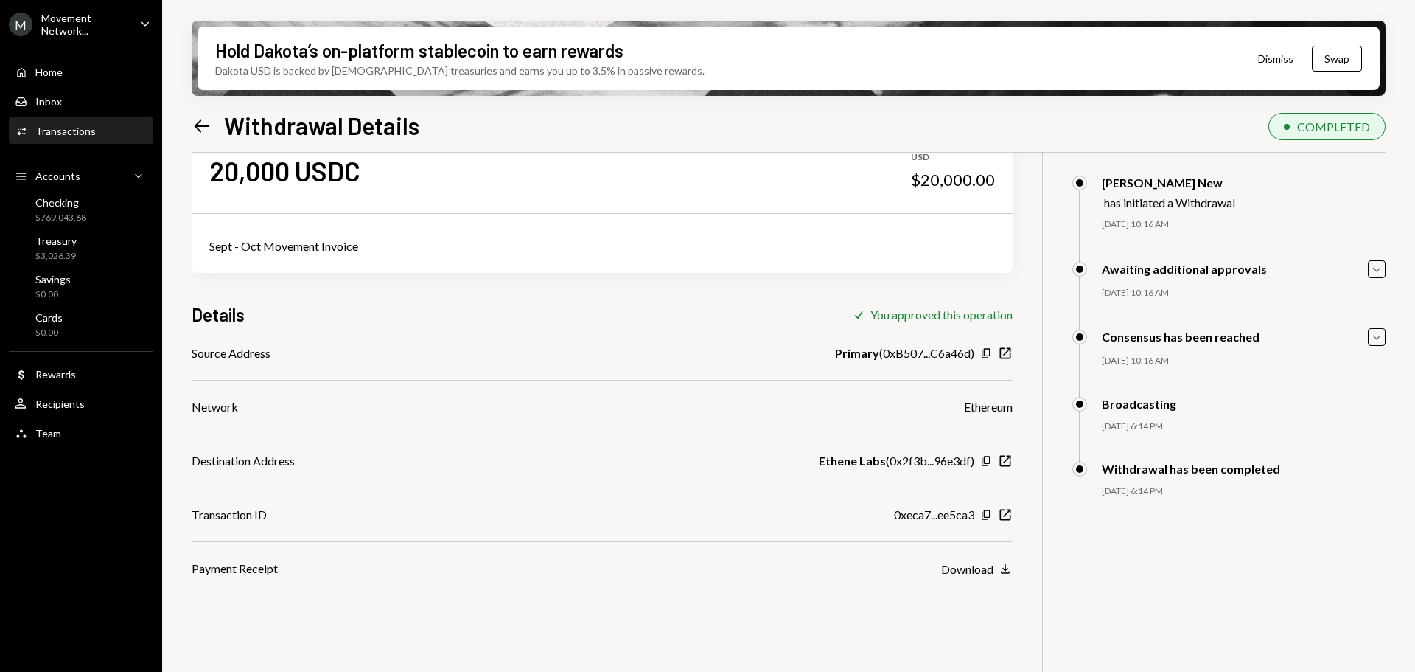
scroll to position [74, 0]
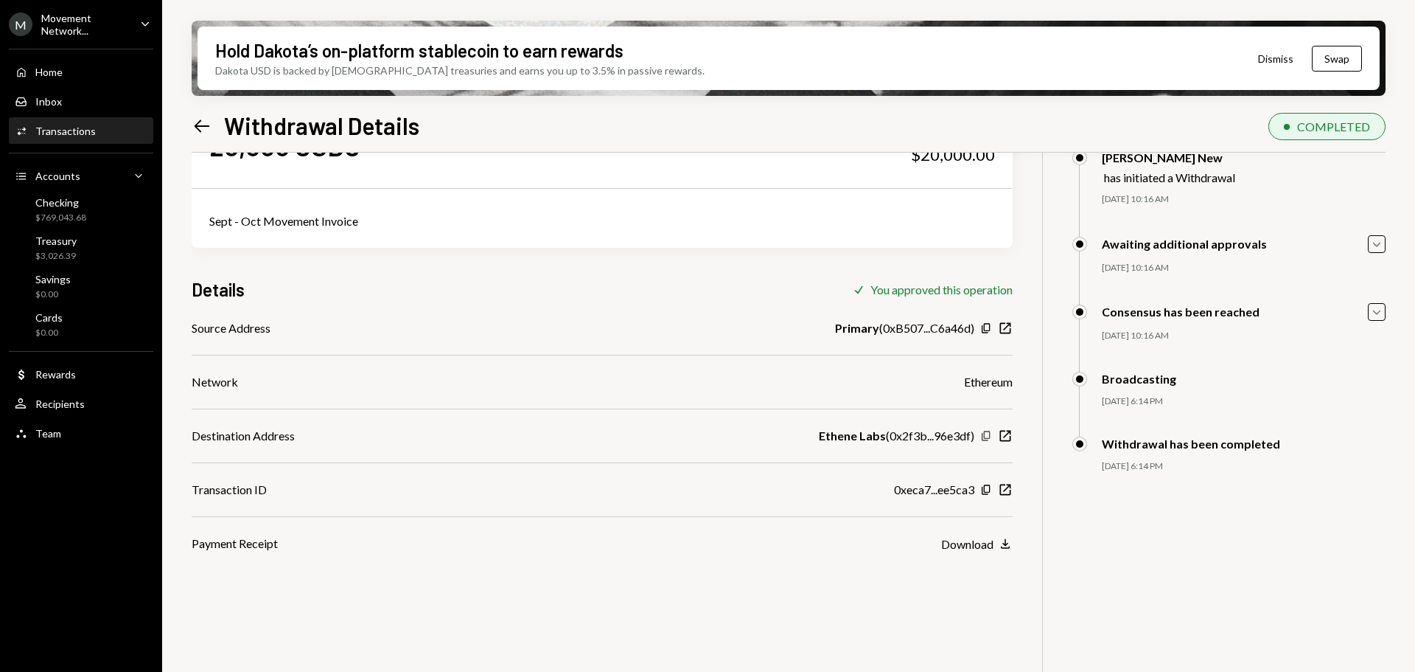
click at [984, 435] on icon "button" at bounding box center [986, 436] width 8 height 10
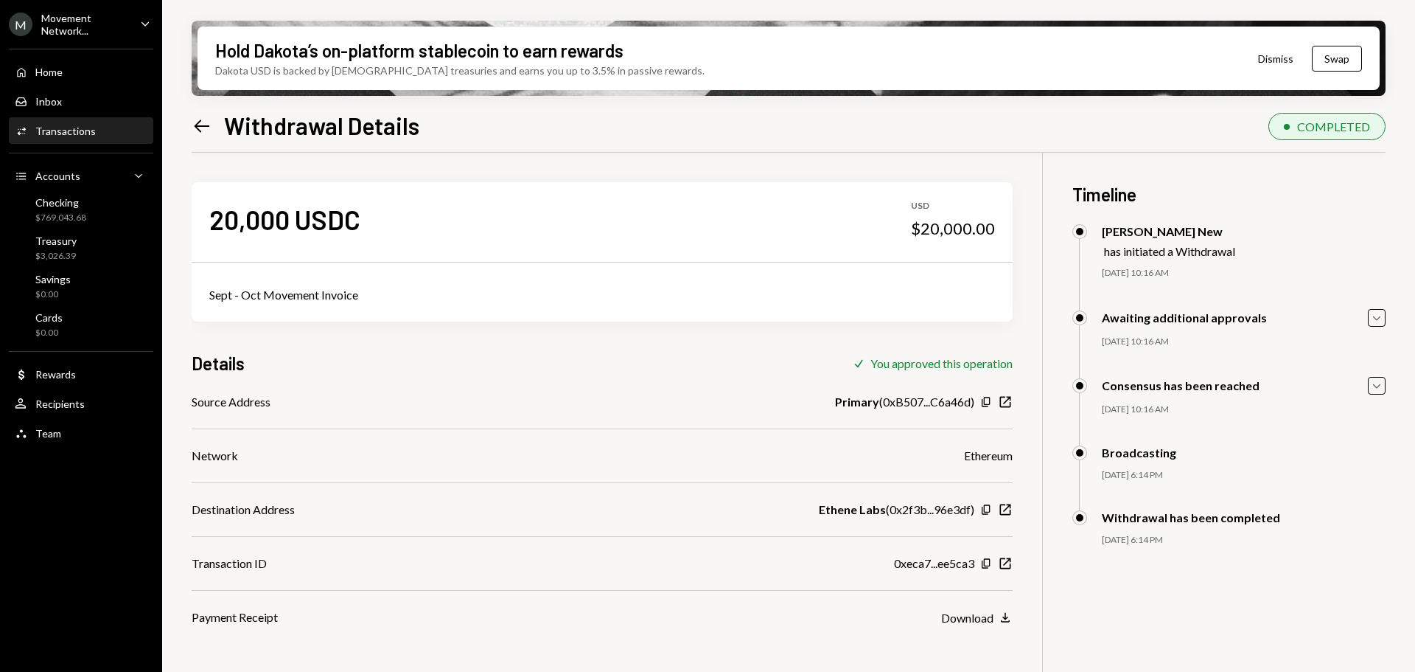
scroll to position [74, 0]
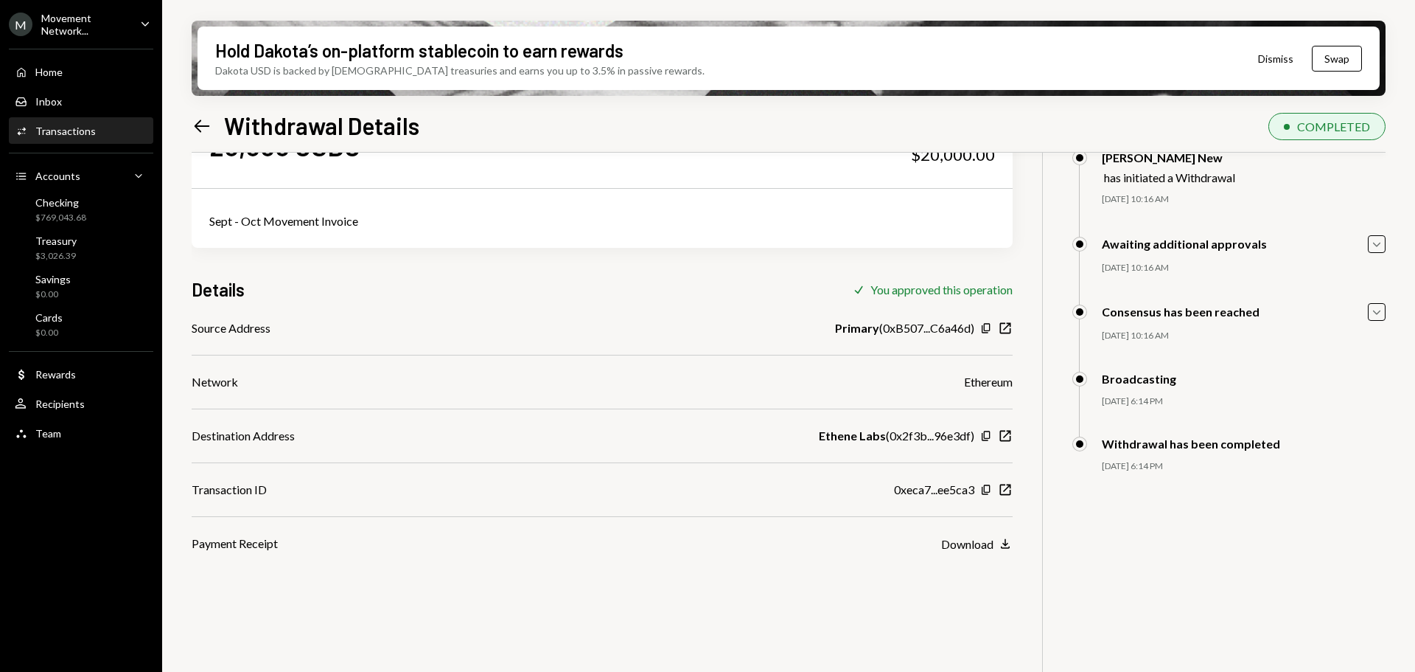
click at [77, 17] on div "Movement Network..." at bounding box center [84, 24] width 87 height 25
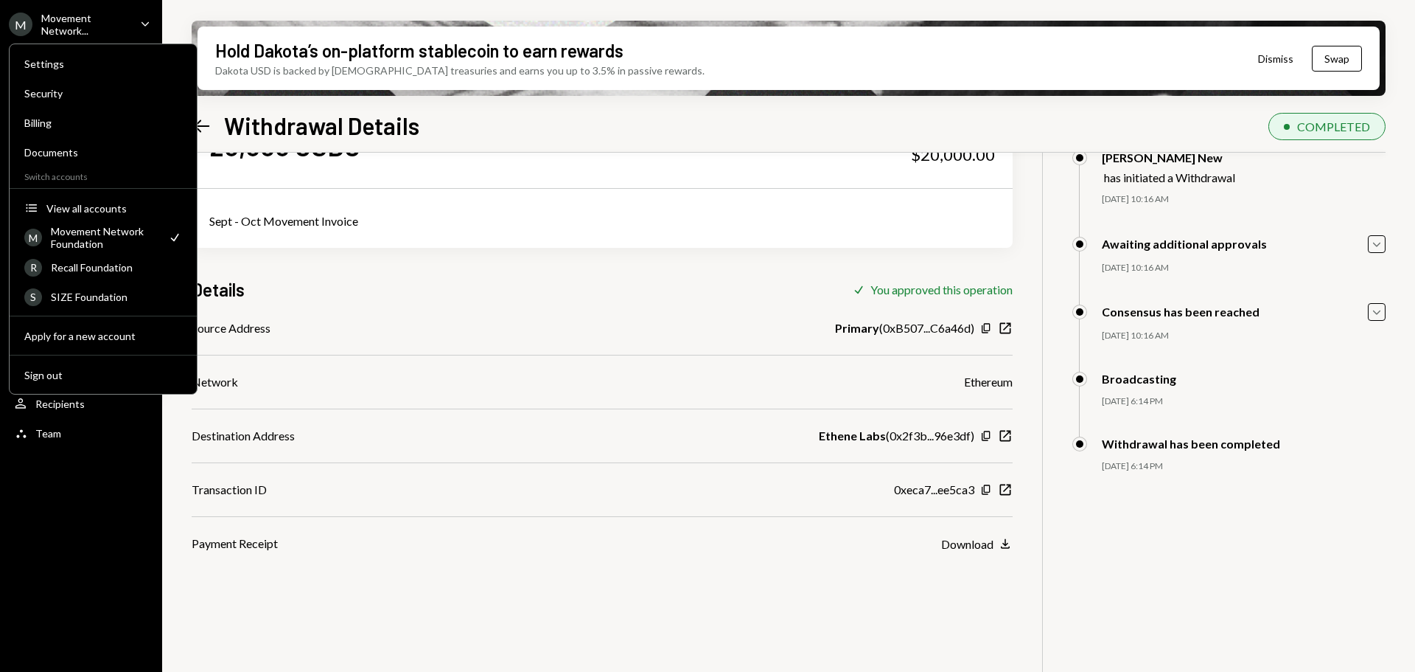
click at [95, 24] on div "Movement Network..." at bounding box center [84, 24] width 87 height 25
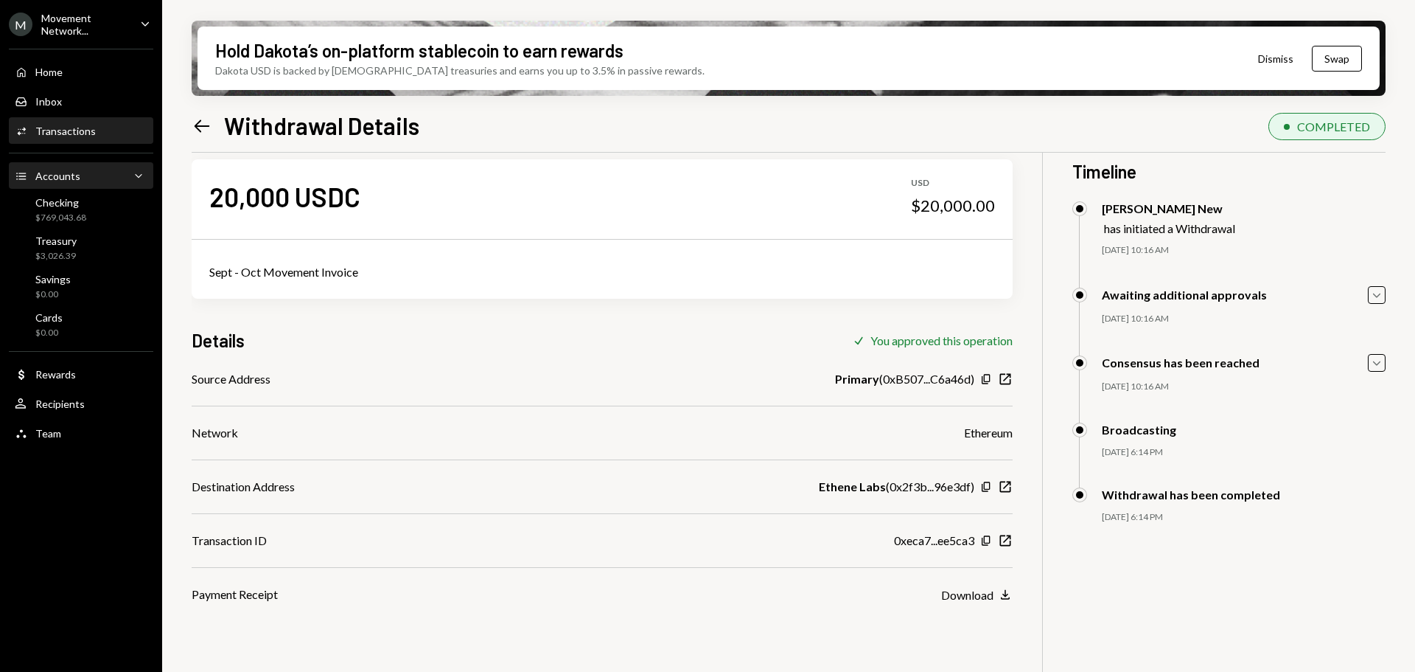
scroll to position [0, 0]
